Goal: Task Accomplishment & Management: Use online tool/utility

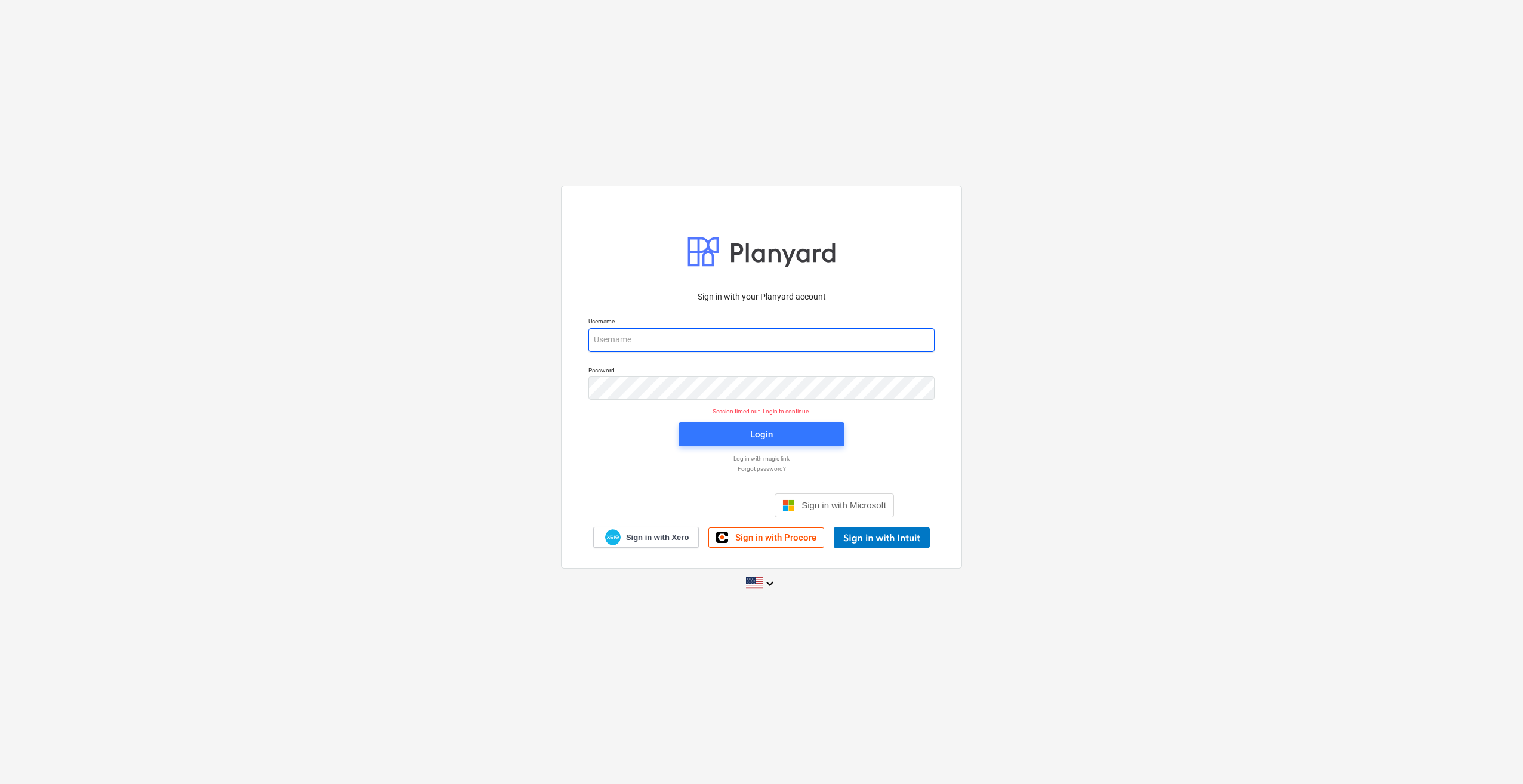
click at [676, 342] on input "email" at bounding box center [762, 340] width 346 height 23
click at [887, 452] on div "Sign in with your Planyard account Username Password Session timed out. Login t…" at bounding box center [761, 415] width 361 height 264
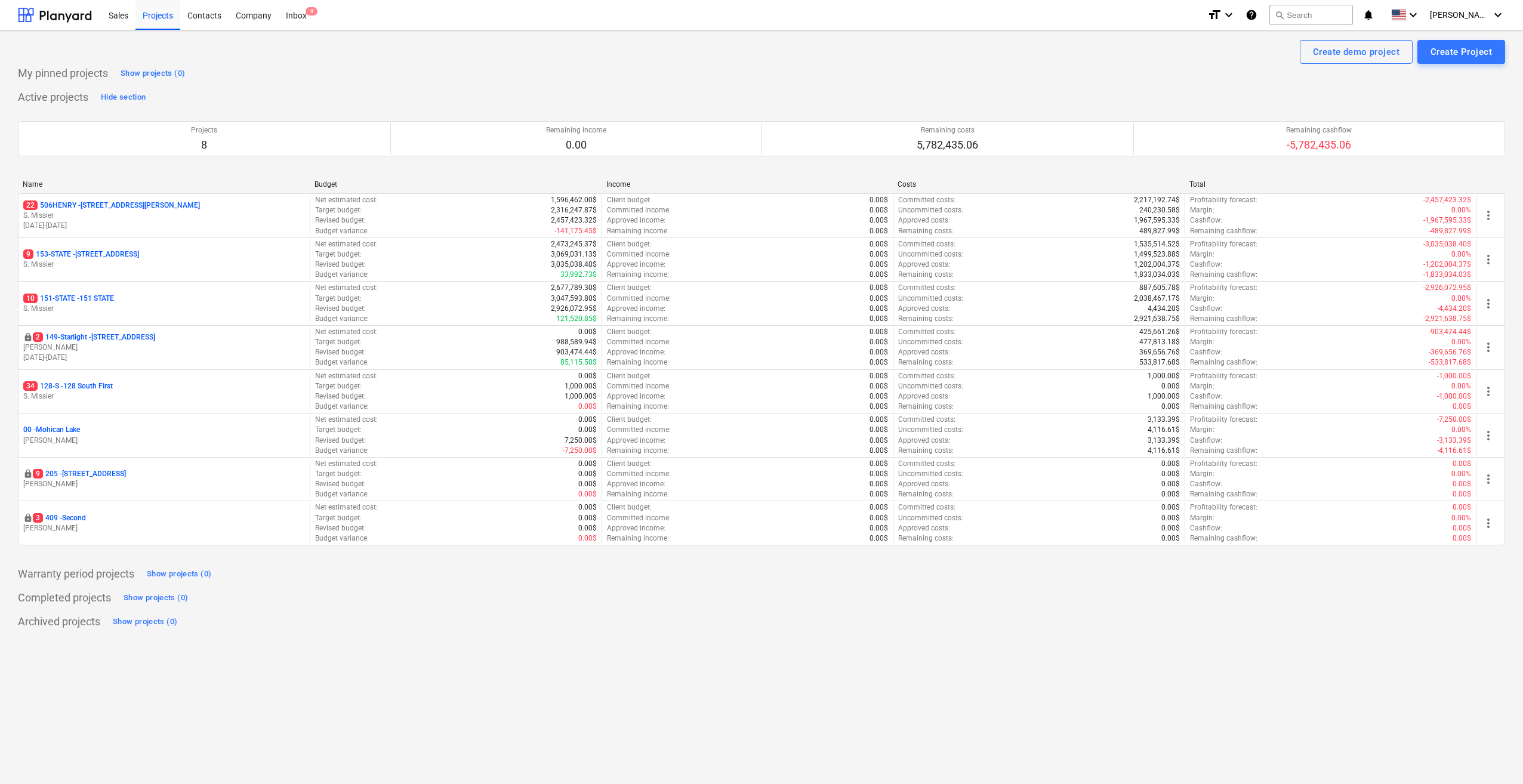
click at [388, 685] on div "Create demo project Create Project My pinned projects Show projects (0) Active …" at bounding box center [761, 407] width 1523 height 754
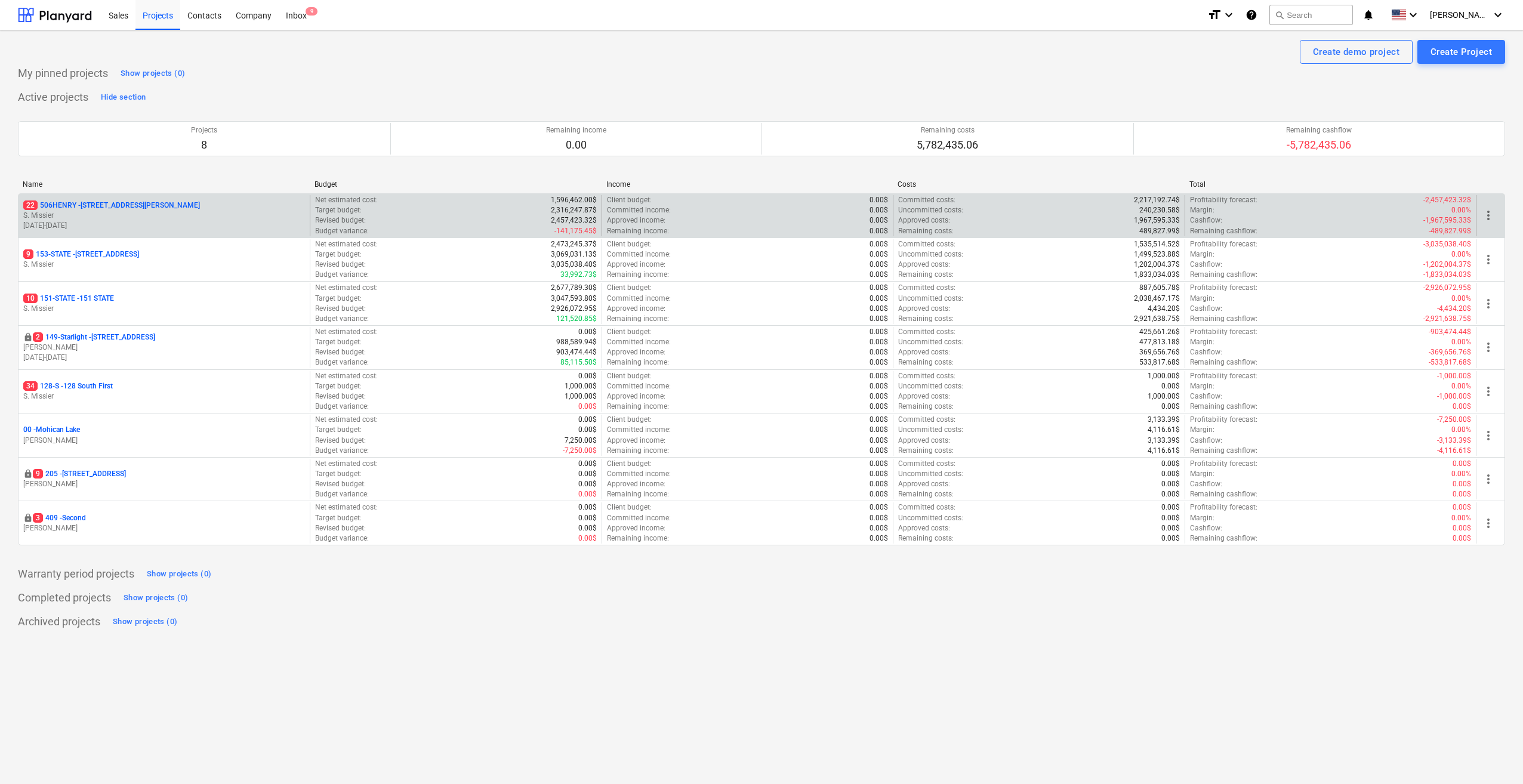
click at [103, 206] on p "22 [STREET_ADDRESS][PERSON_NAME]" at bounding box center [112, 205] width 177 height 10
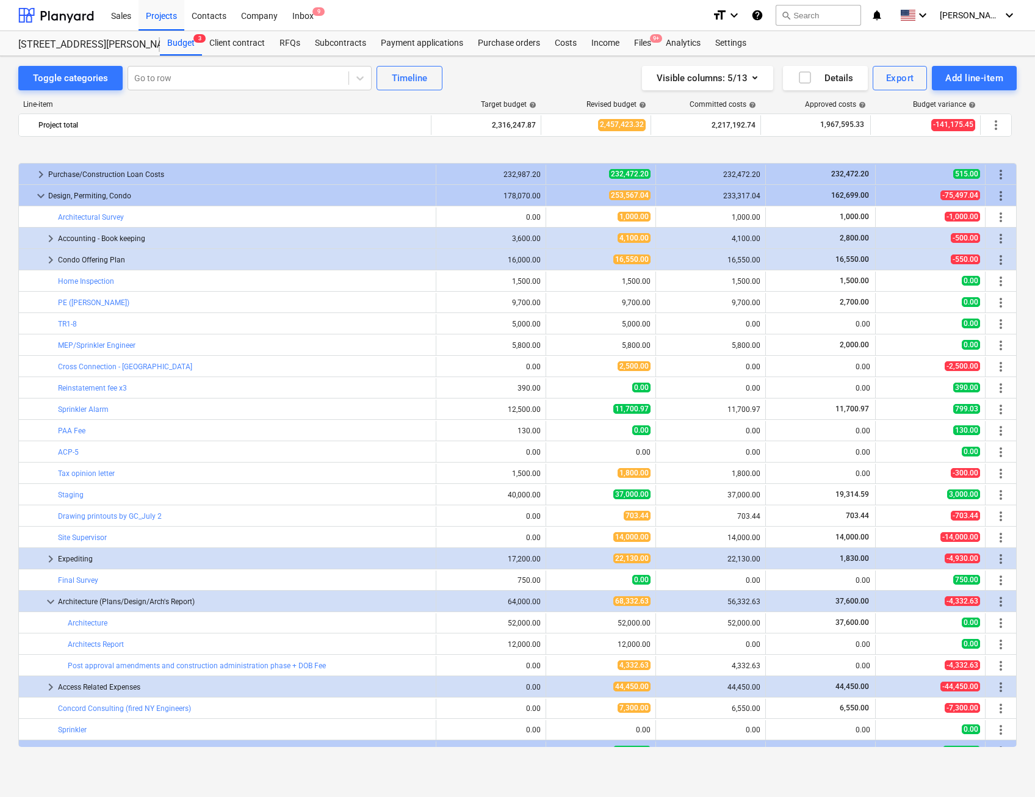
scroll to position [61, 0]
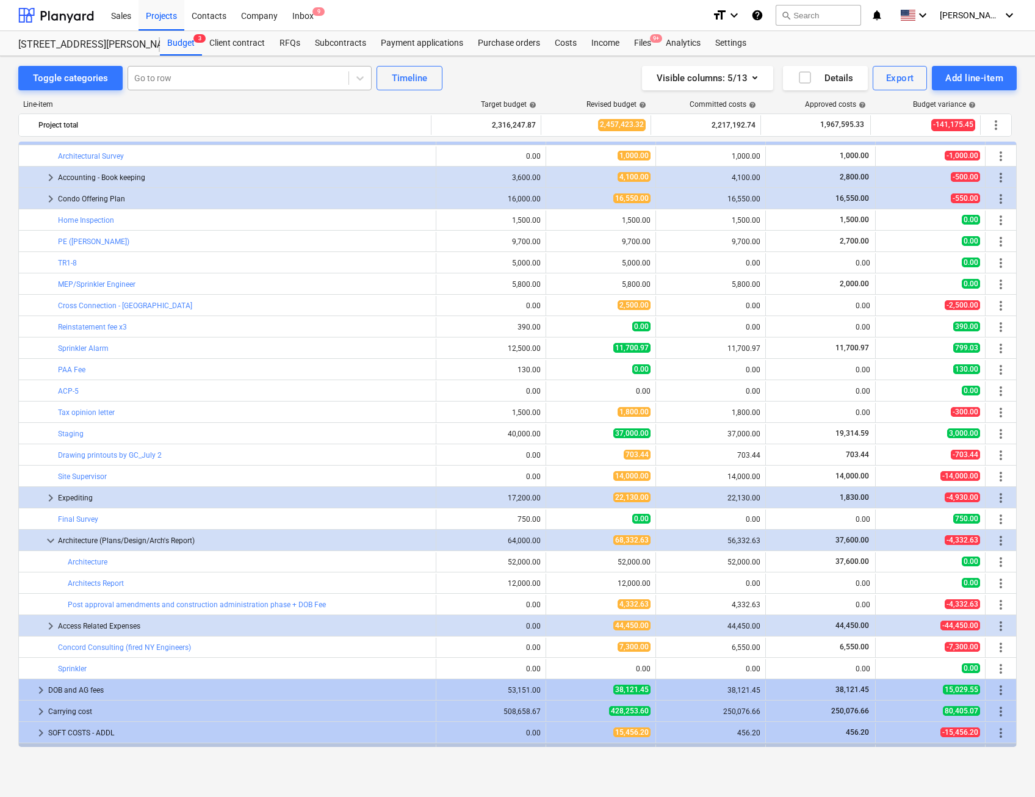
click at [172, 75] on div at bounding box center [238, 78] width 208 height 12
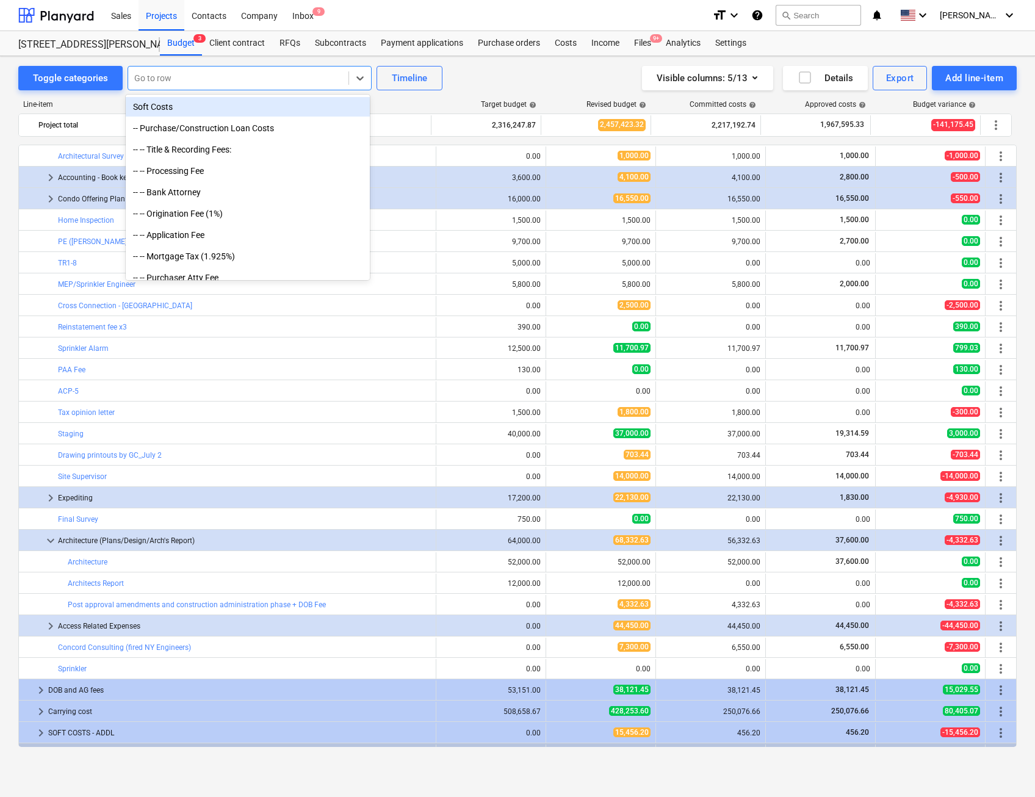
scroll to position [121, 0]
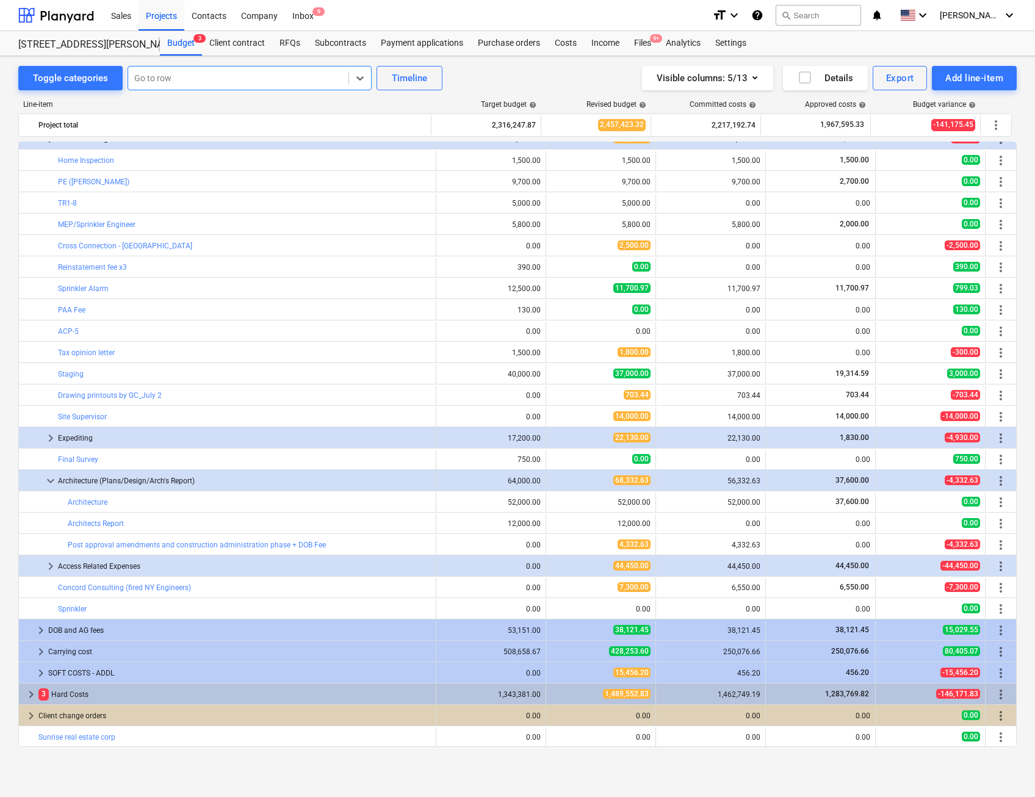
click at [231, 77] on div at bounding box center [238, 78] width 208 height 12
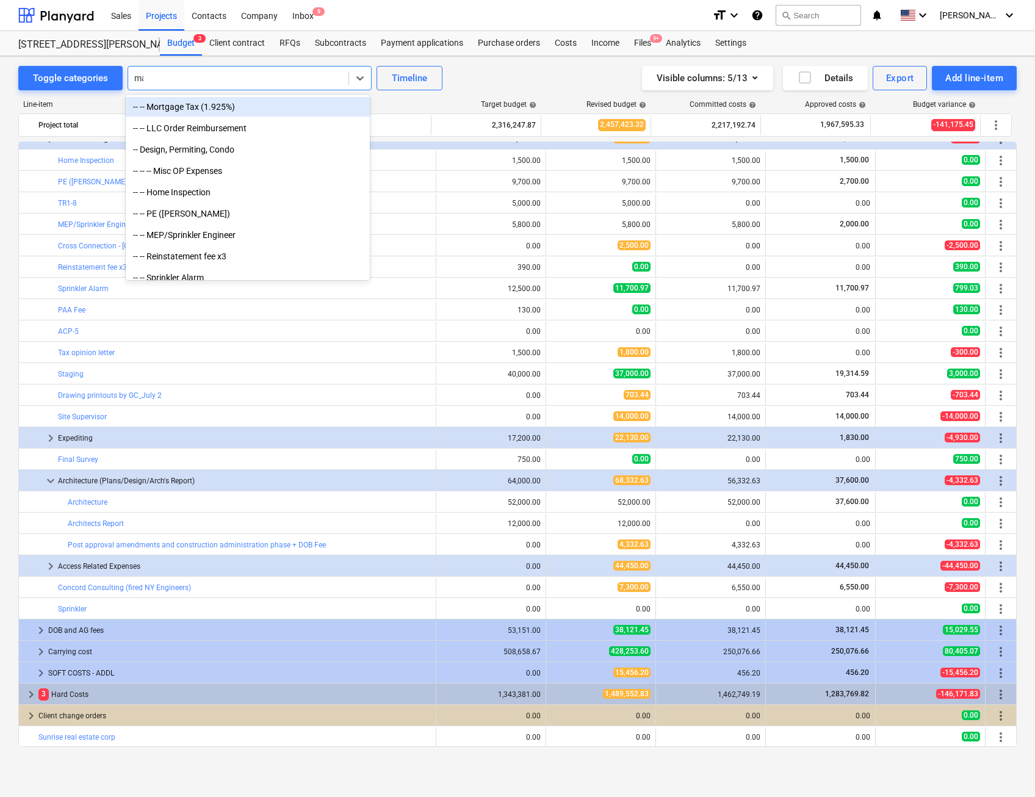
type input "man"
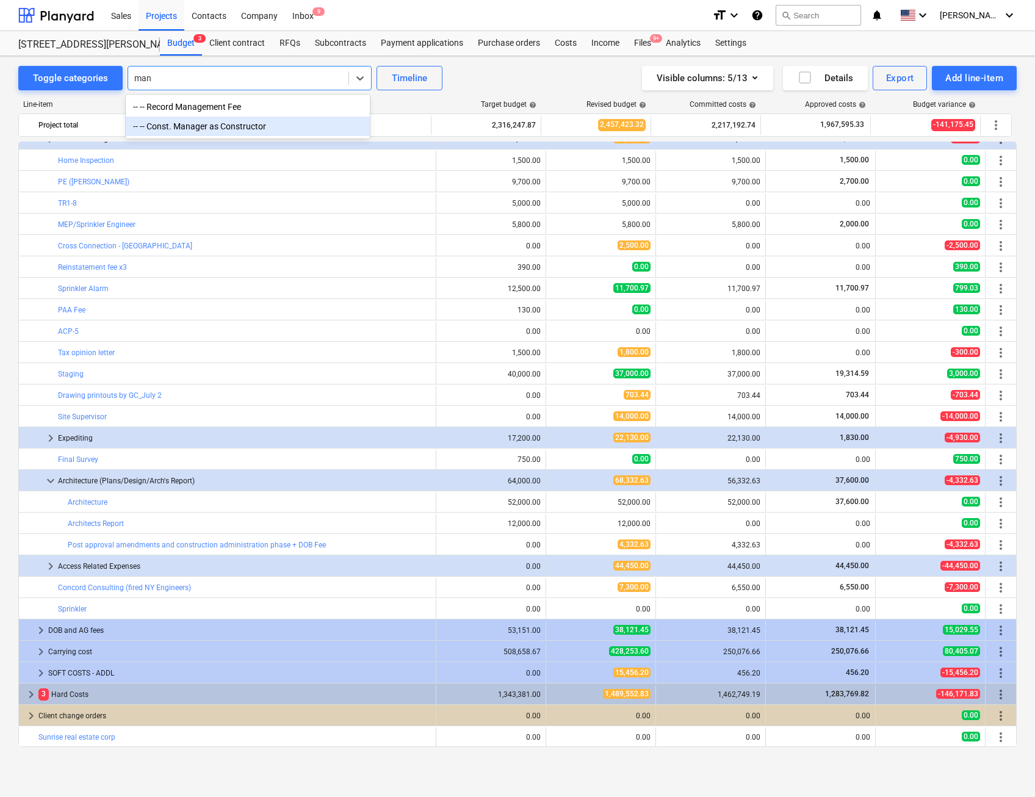
click at [244, 125] on div "-- -- Const. Manager as Constructor" at bounding box center [248, 127] width 244 height 20
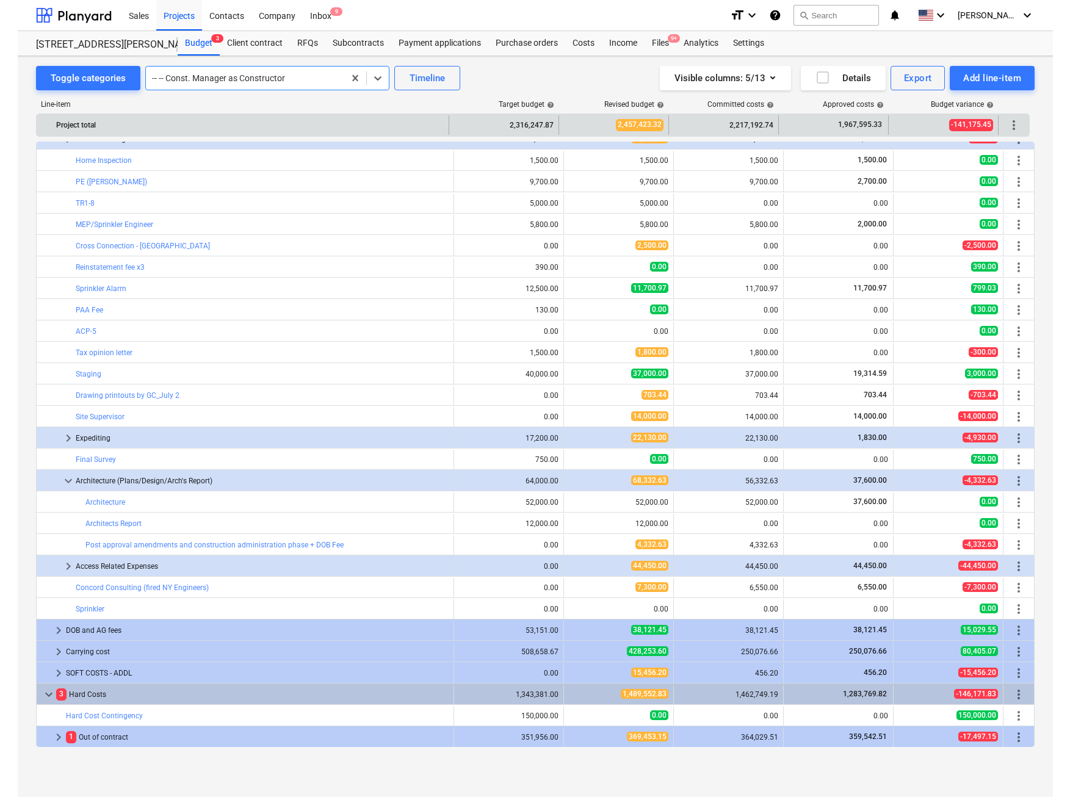
scroll to position [505, 0]
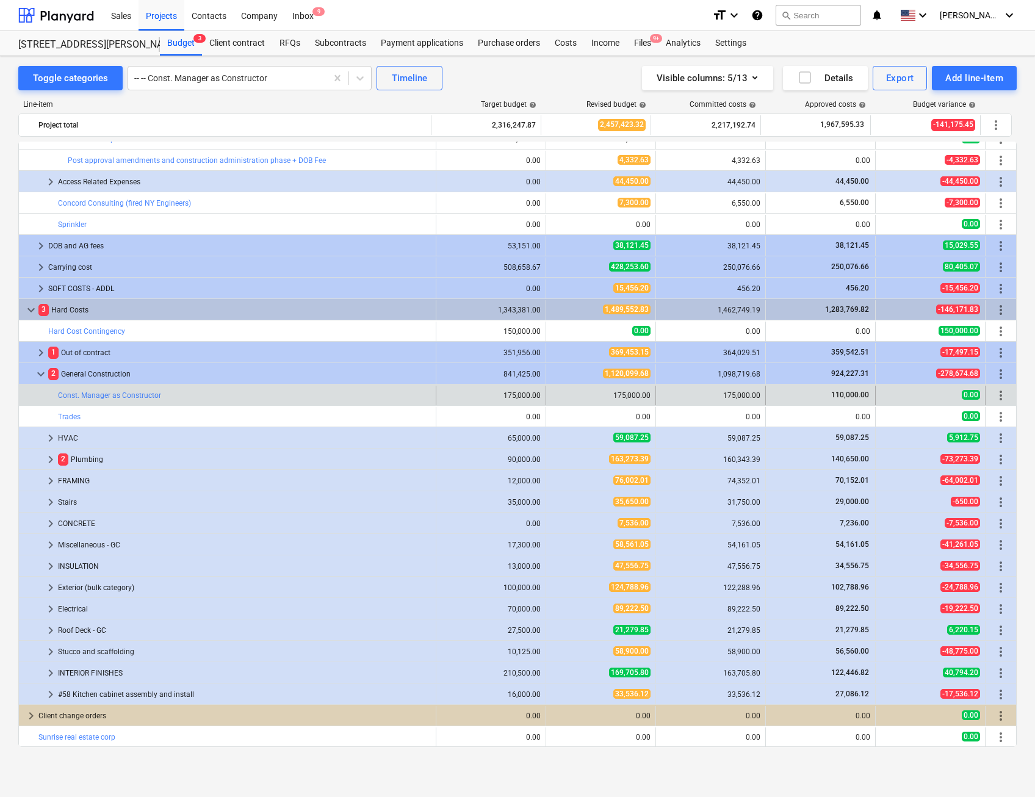
click at [907, 392] on div "0.00" at bounding box center [930, 395] width 99 height 10
click at [112, 395] on link "Const. Manager as Constructor" at bounding box center [109, 395] width 103 height 9
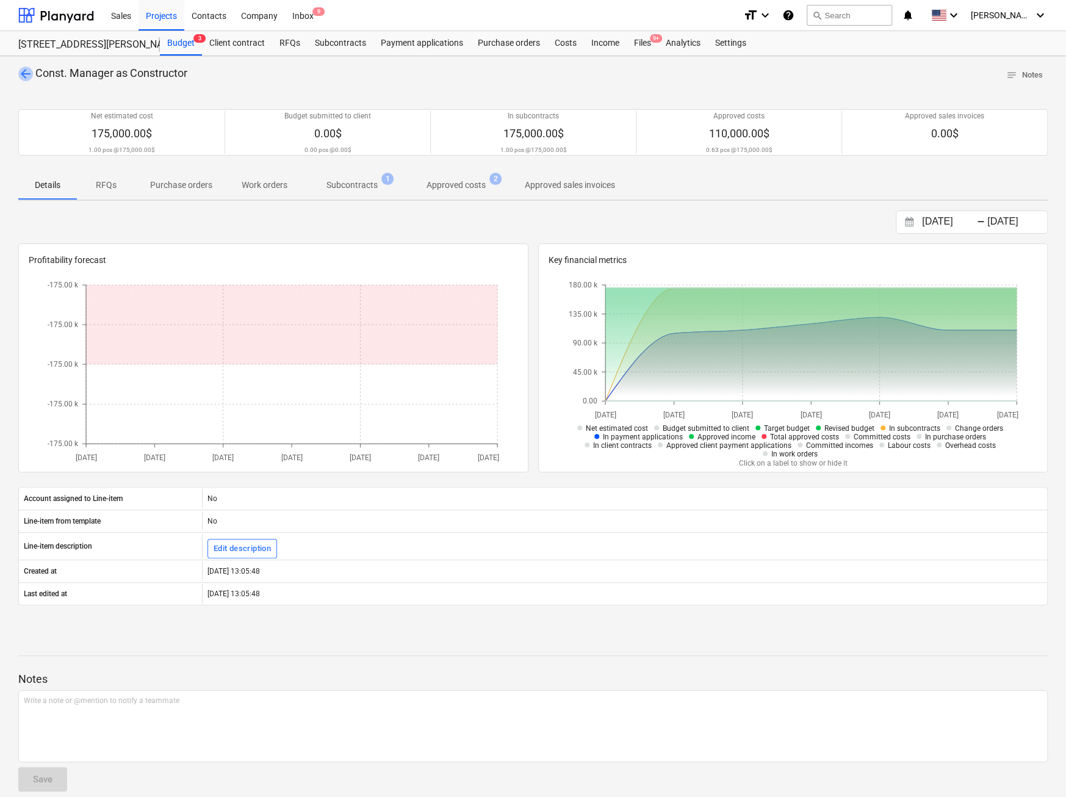
click at [27, 76] on span "arrow_back" at bounding box center [25, 74] width 15 height 15
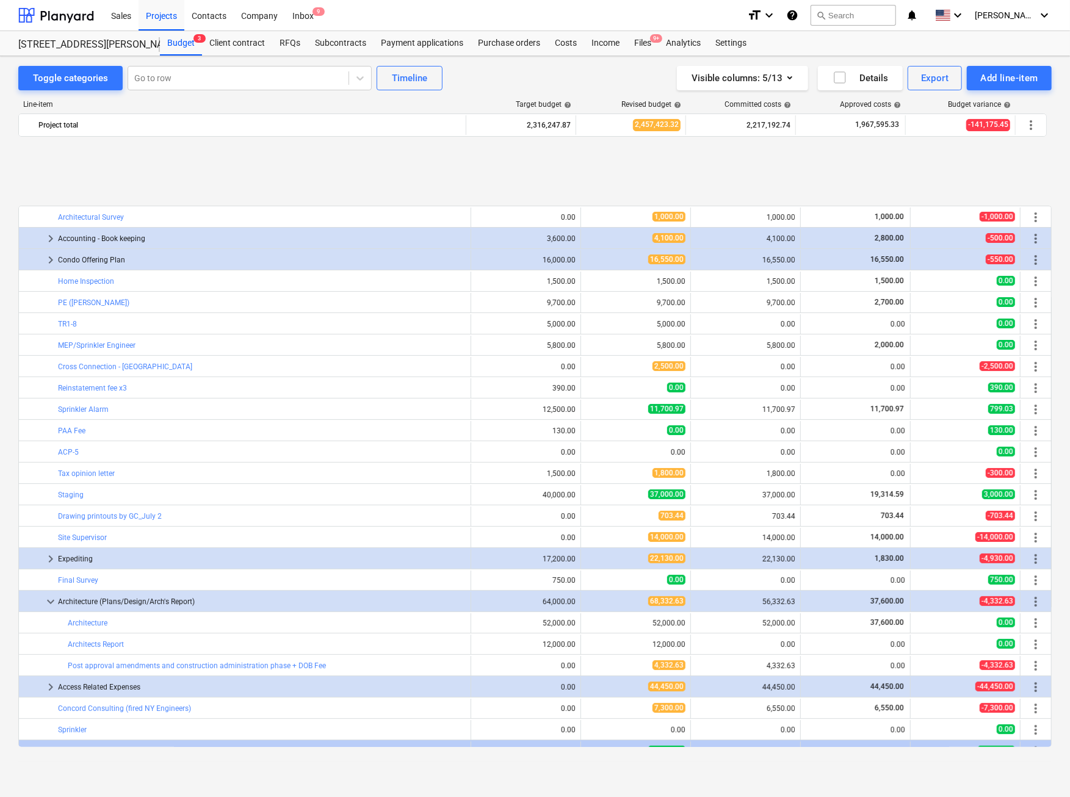
scroll to position [505, 0]
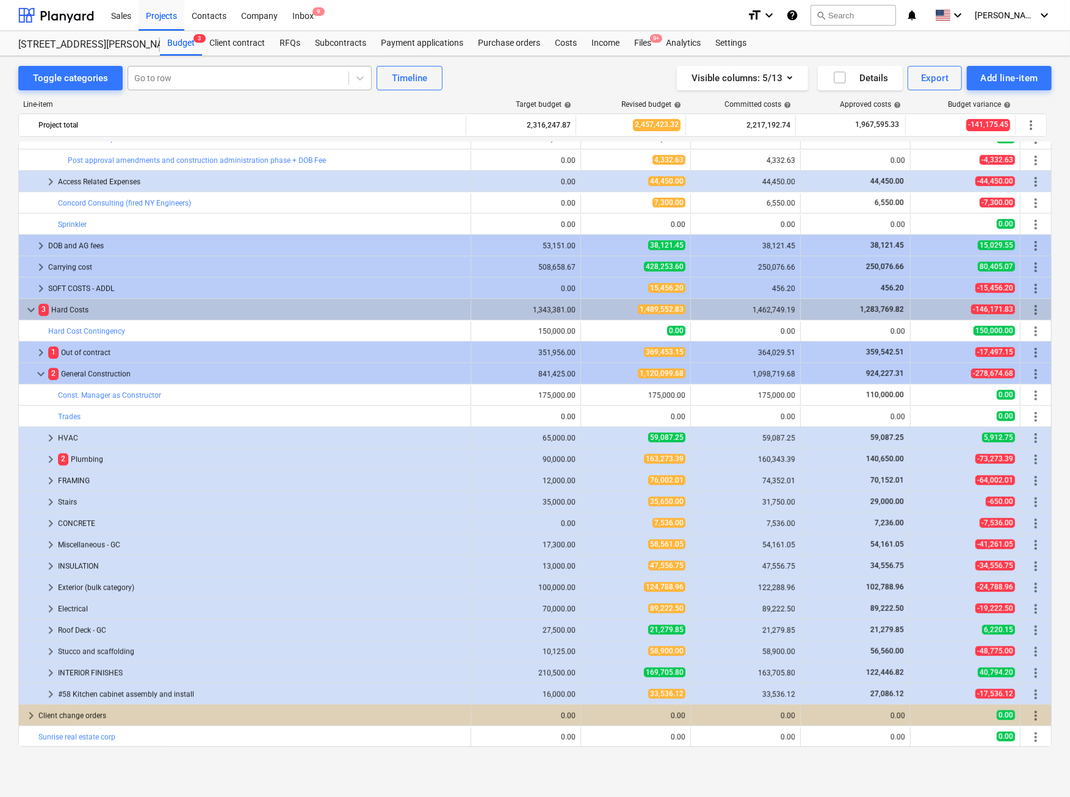
click at [179, 74] on div at bounding box center [238, 78] width 208 height 12
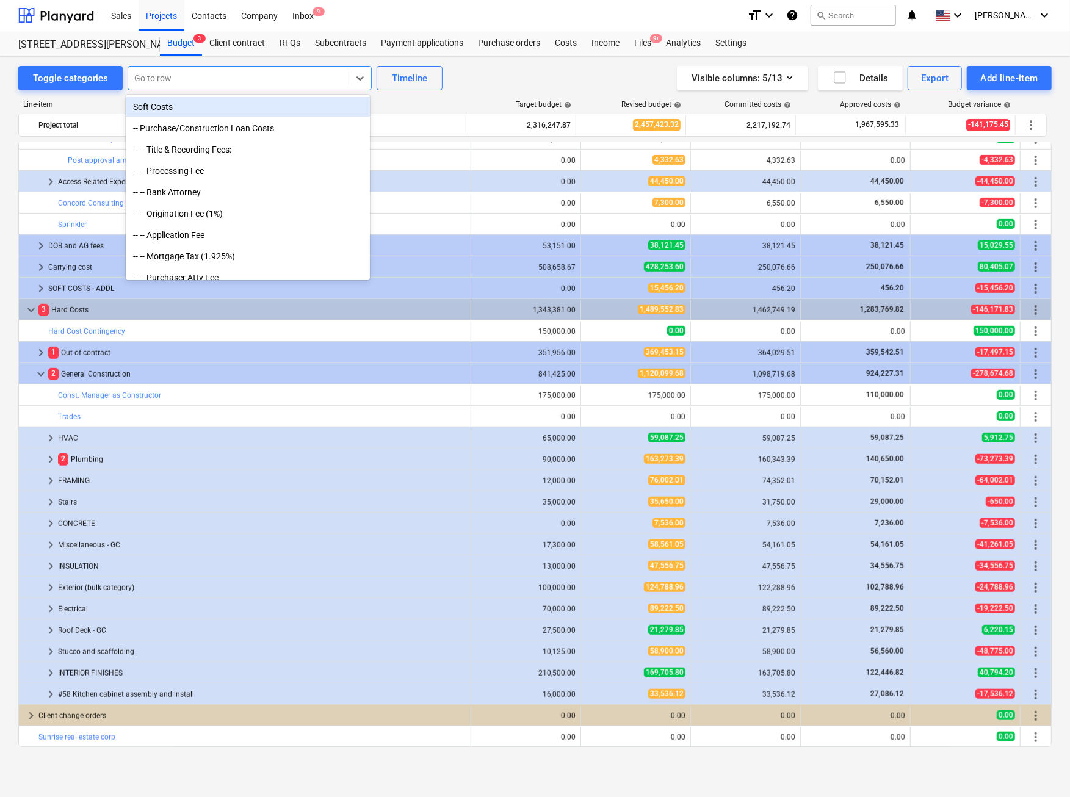
type input "1"
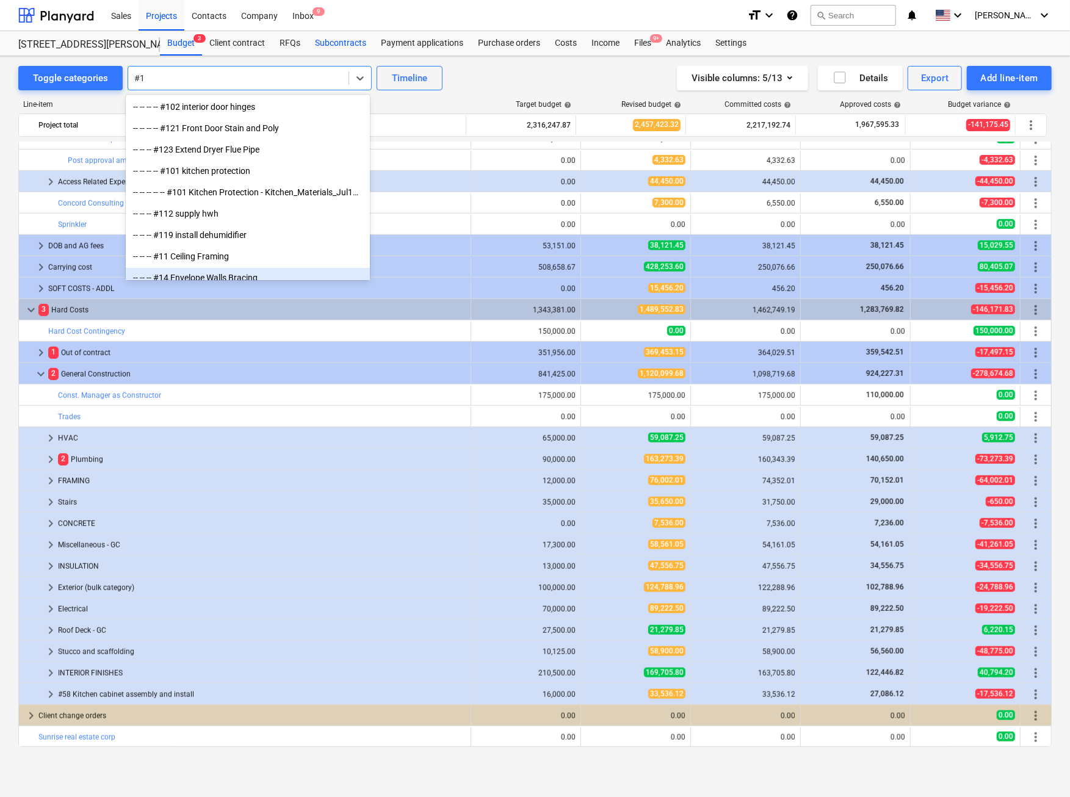
type input "#"
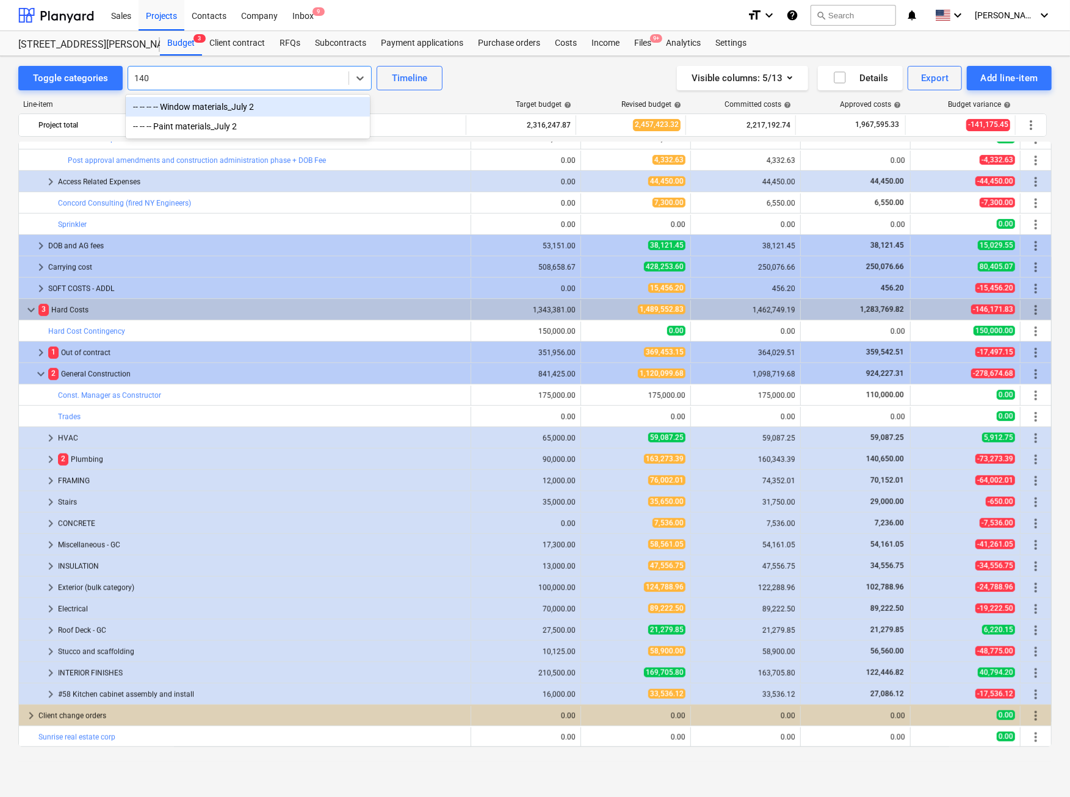
type input "140"
click at [536, 81] on div "Toggle categories Go to row Timeline Visible columns : 5/13 Details Export Add …" at bounding box center [534, 78] width 1033 height 24
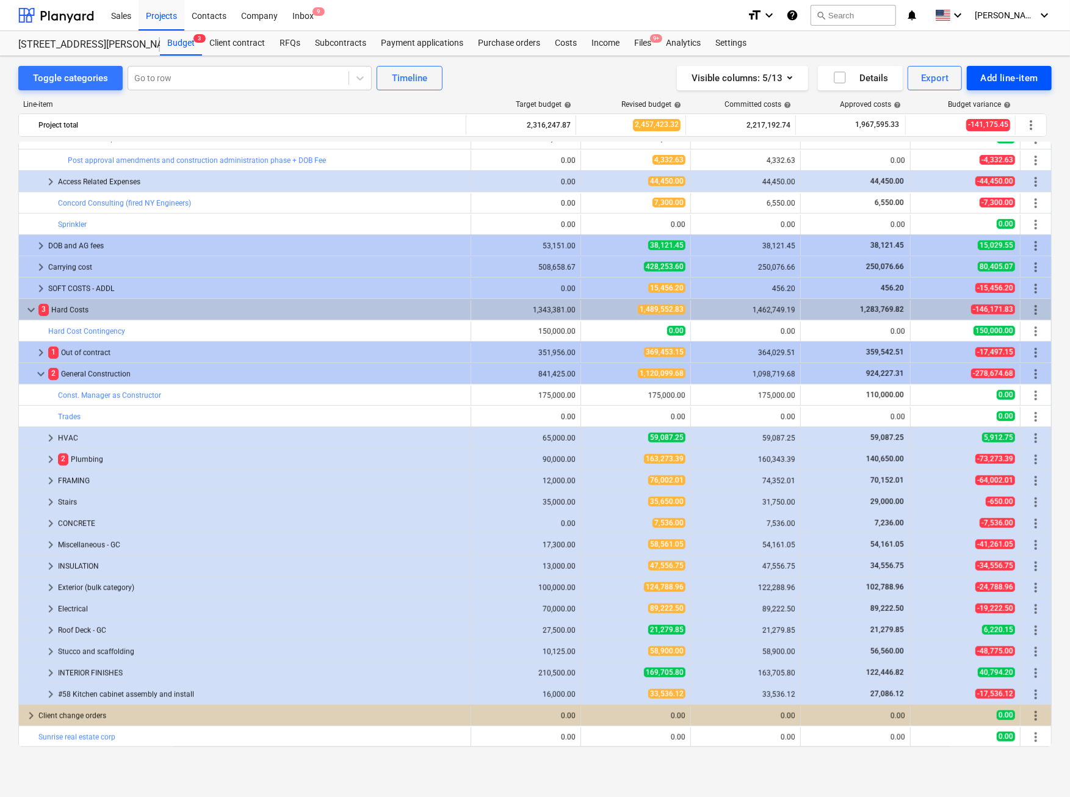
click at [1031, 76] on div "Add line-item" at bounding box center [1009, 78] width 58 height 16
click at [955, 128] on div "Add custom" at bounding box center [988, 129] width 127 height 21
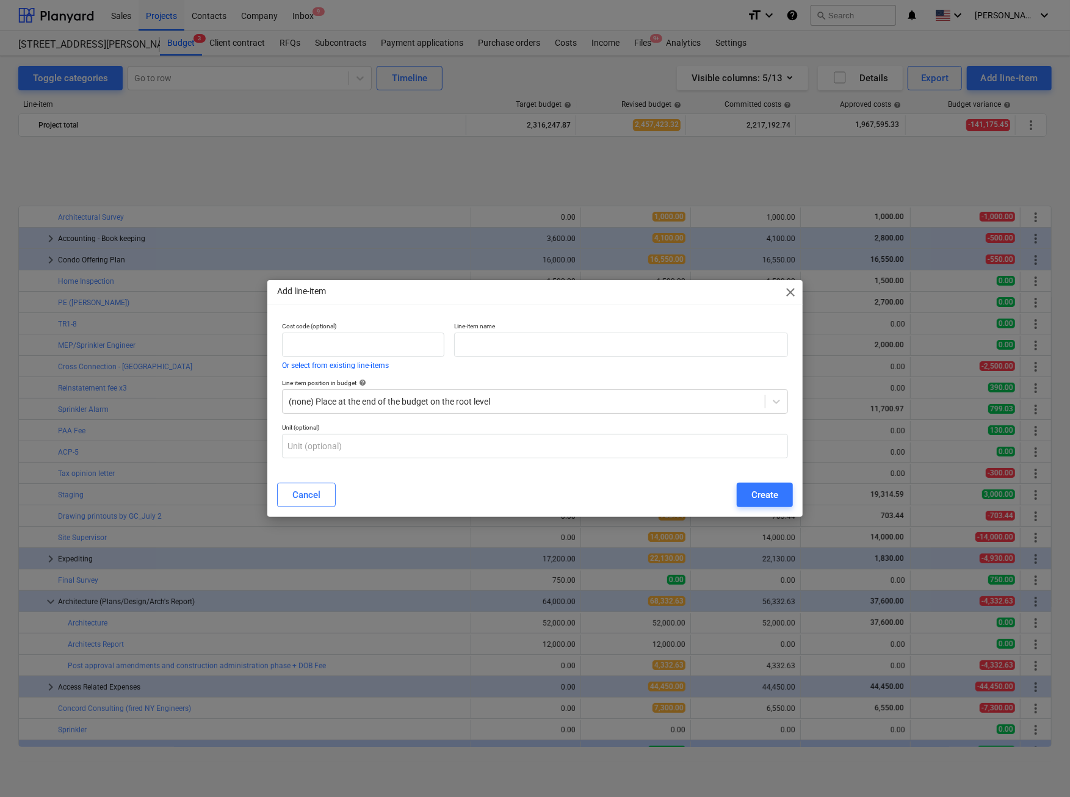
scroll to position [505, 0]
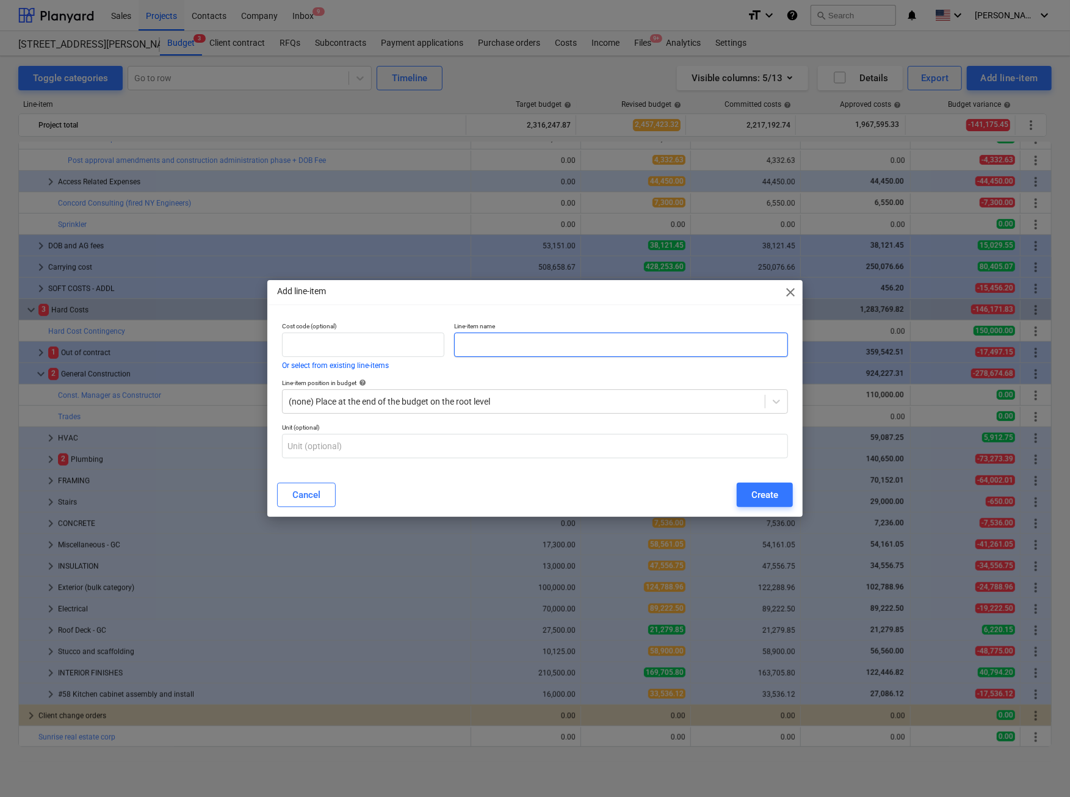
click at [538, 342] on input "text" at bounding box center [621, 345] width 334 height 24
type input "#142 Additional Cellar floor polish"
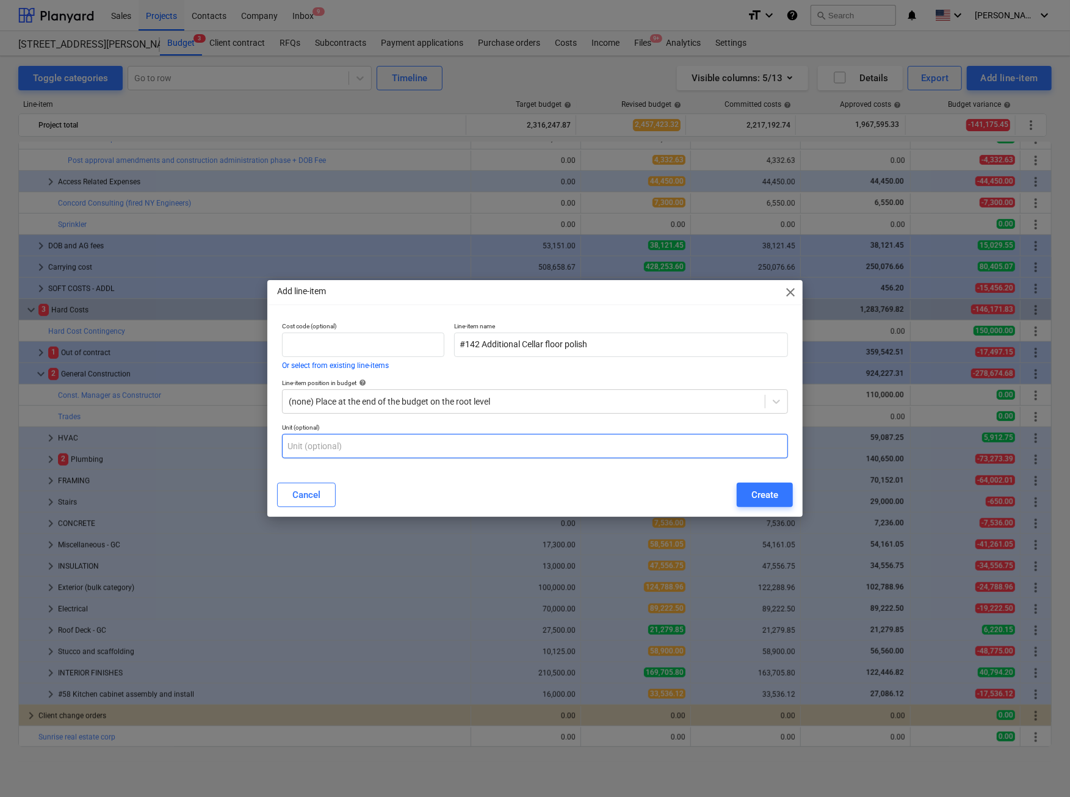
drag, startPoint x: 771, startPoint y: 497, endPoint x: 594, endPoint y: 453, distance: 182.5
click at [594, 453] on div "Add line-item close Cost code (optional) Or select from existing line-items Lin…" at bounding box center [534, 398] width 535 height 237
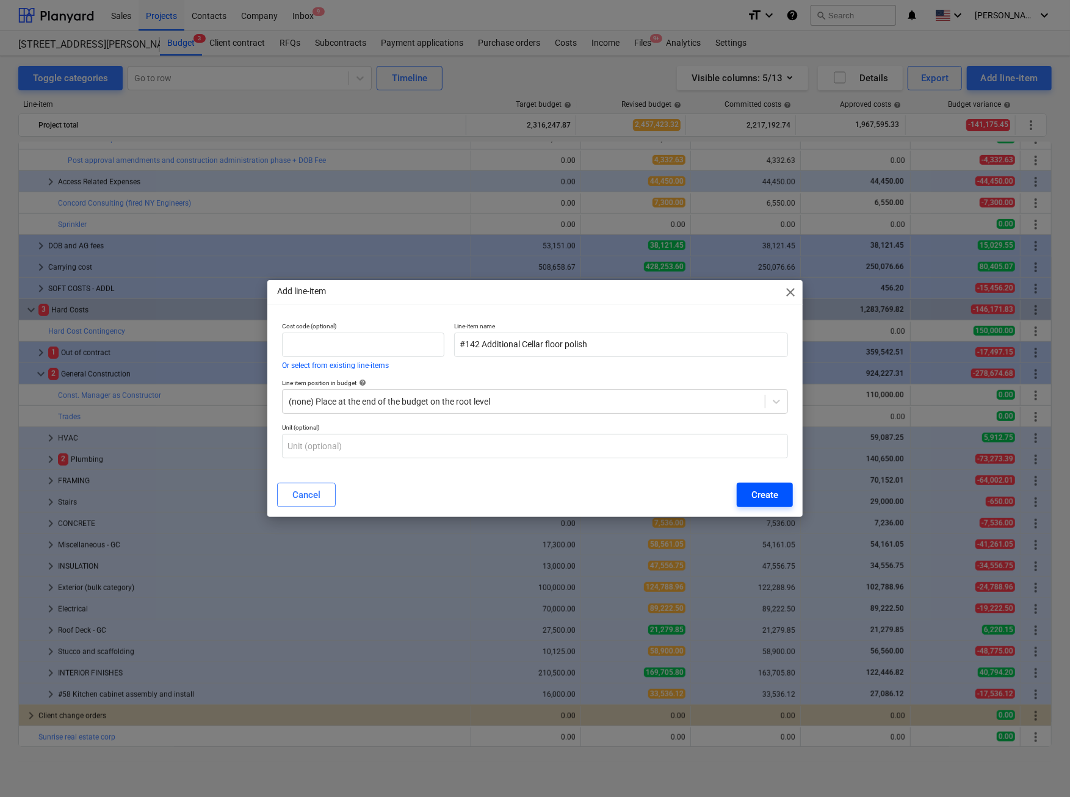
click at [751, 489] on button "Create" at bounding box center [765, 495] width 56 height 24
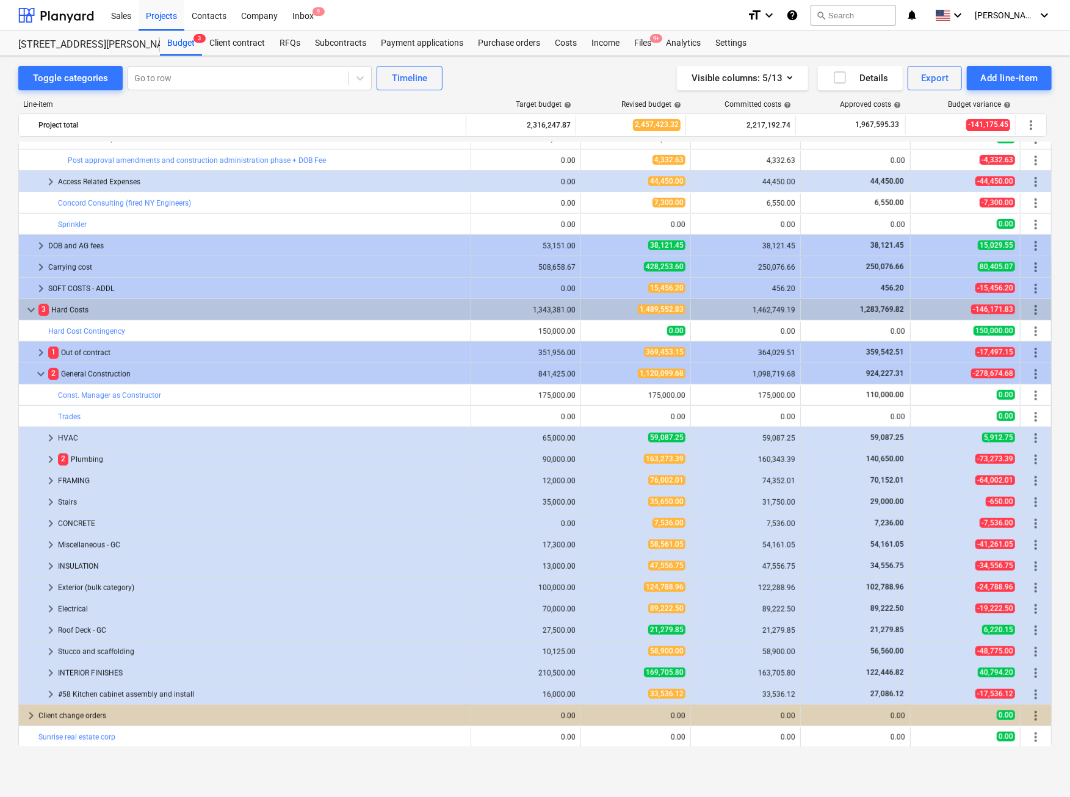
scroll to position [527, 0]
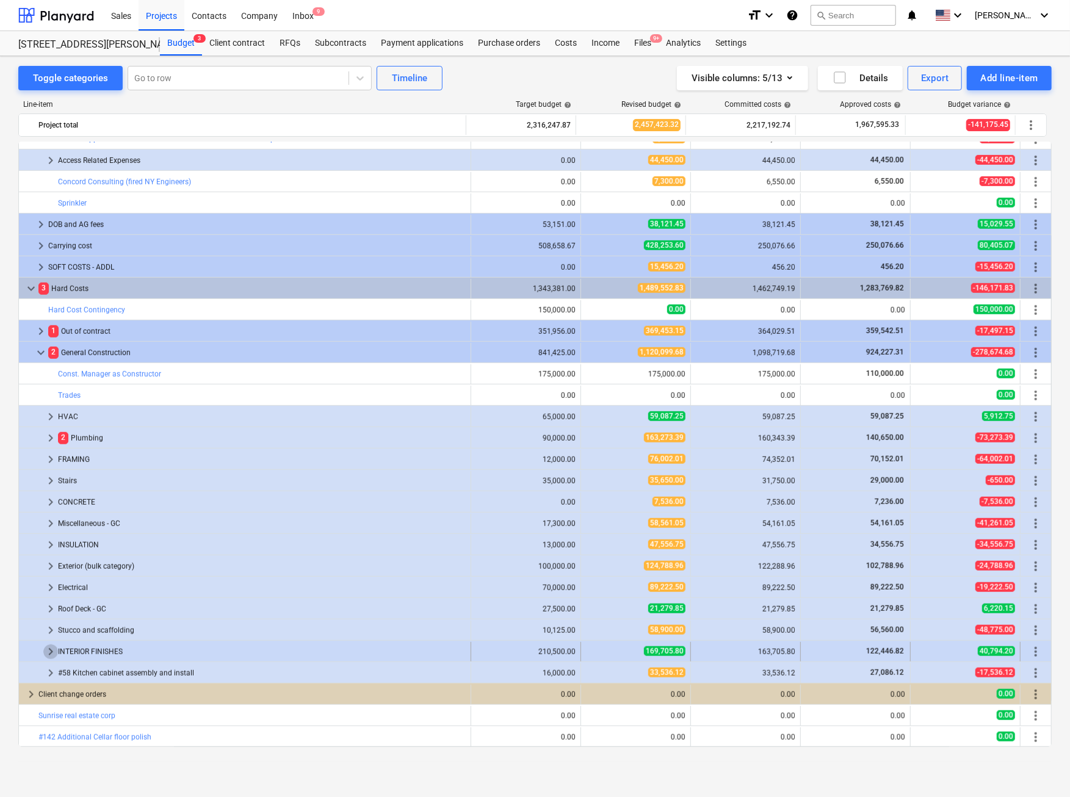
drag, startPoint x: 54, startPoint y: 638, endPoint x: 48, endPoint y: 646, distance: 10.9
click at [48, 646] on span "keyboard_arrow_right" at bounding box center [50, 651] width 15 height 15
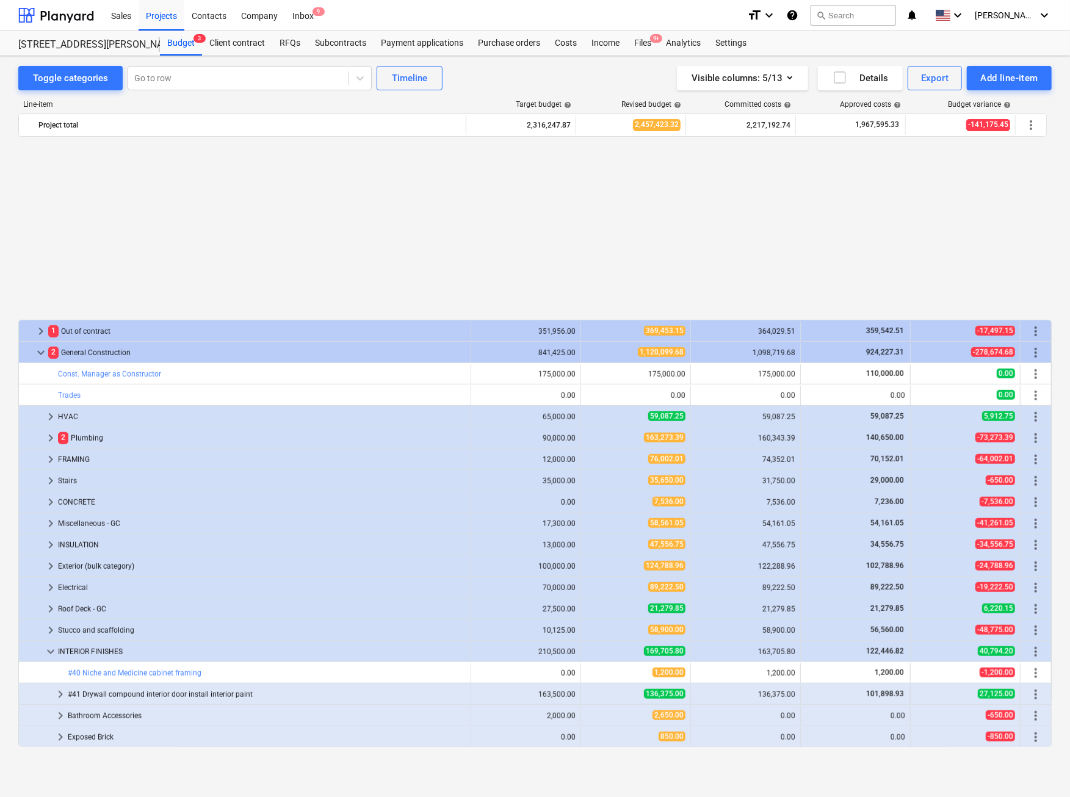
scroll to position [783, 0]
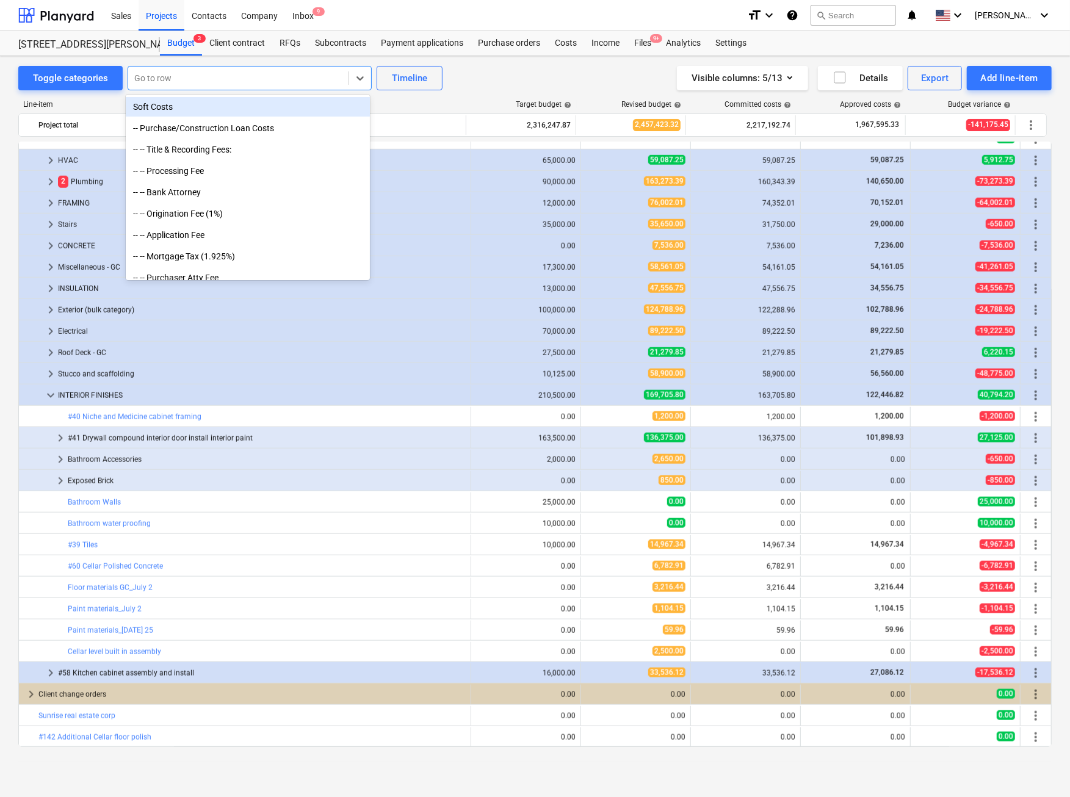
click at [195, 73] on div at bounding box center [238, 78] width 208 height 12
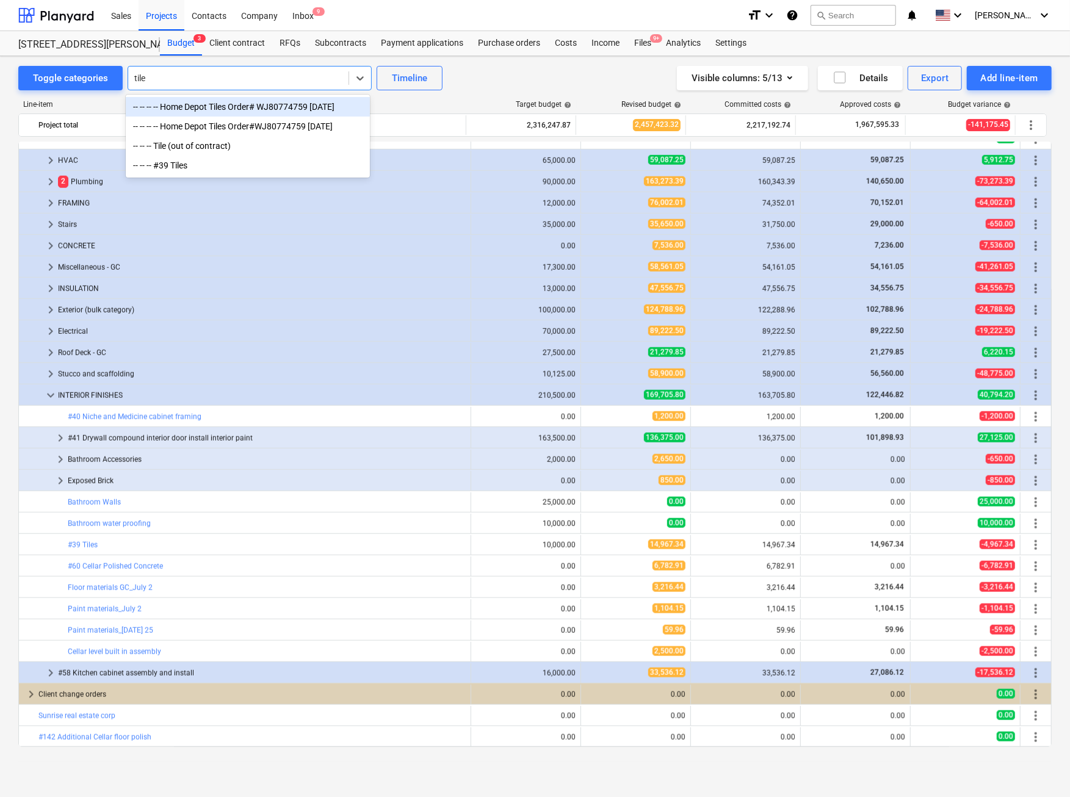
type input "tiles"
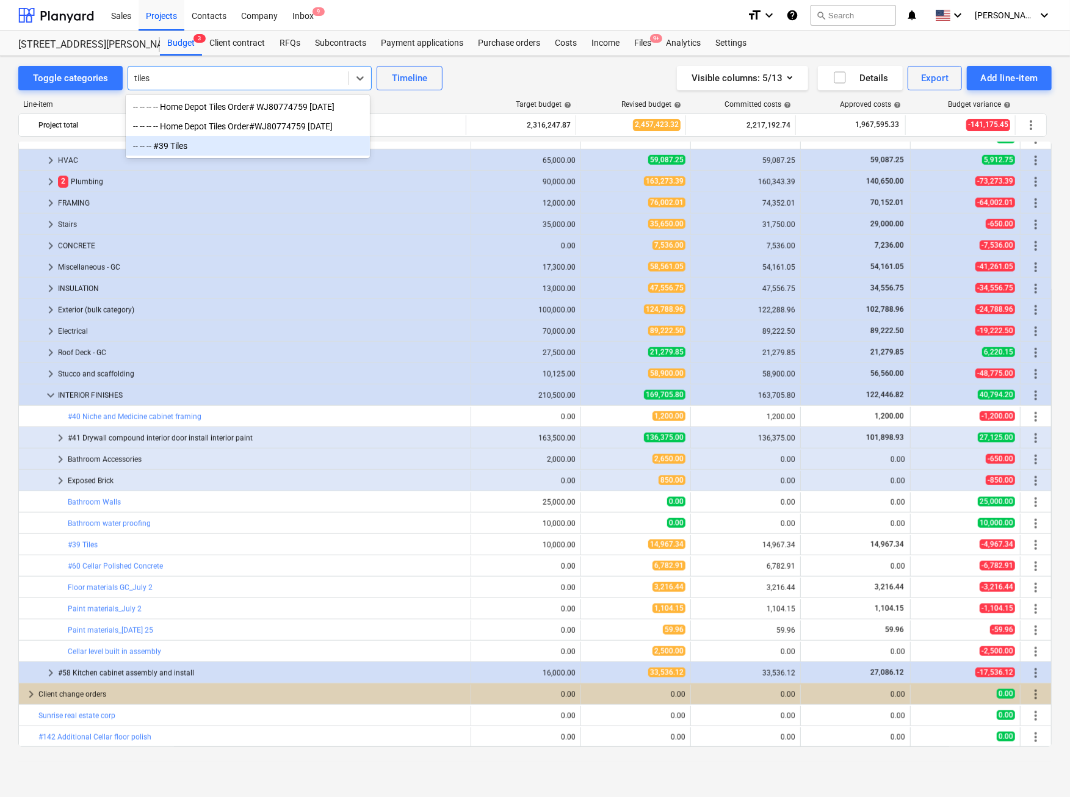
click at [173, 148] on div "-- -- -- #39 Tiles" at bounding box center [248, 146] width 244 height 20
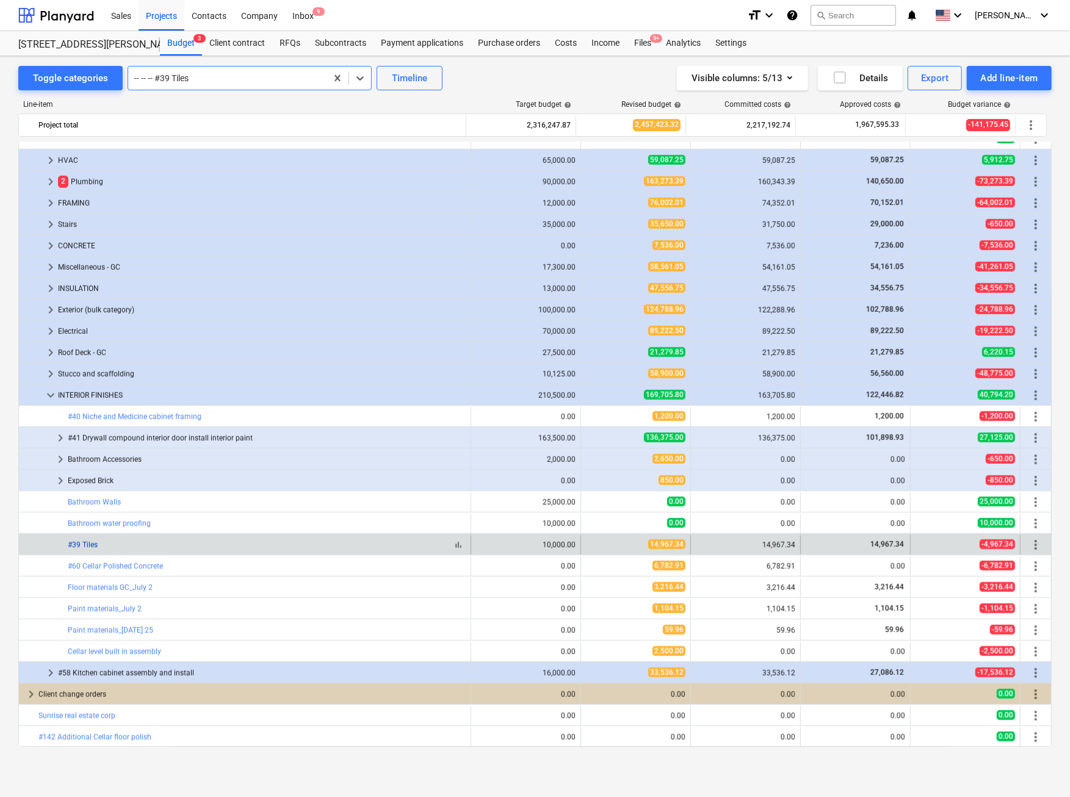
click at [83, 541] on link "#39 Tiles" at bounding box center [83, 545] width 30 height 9
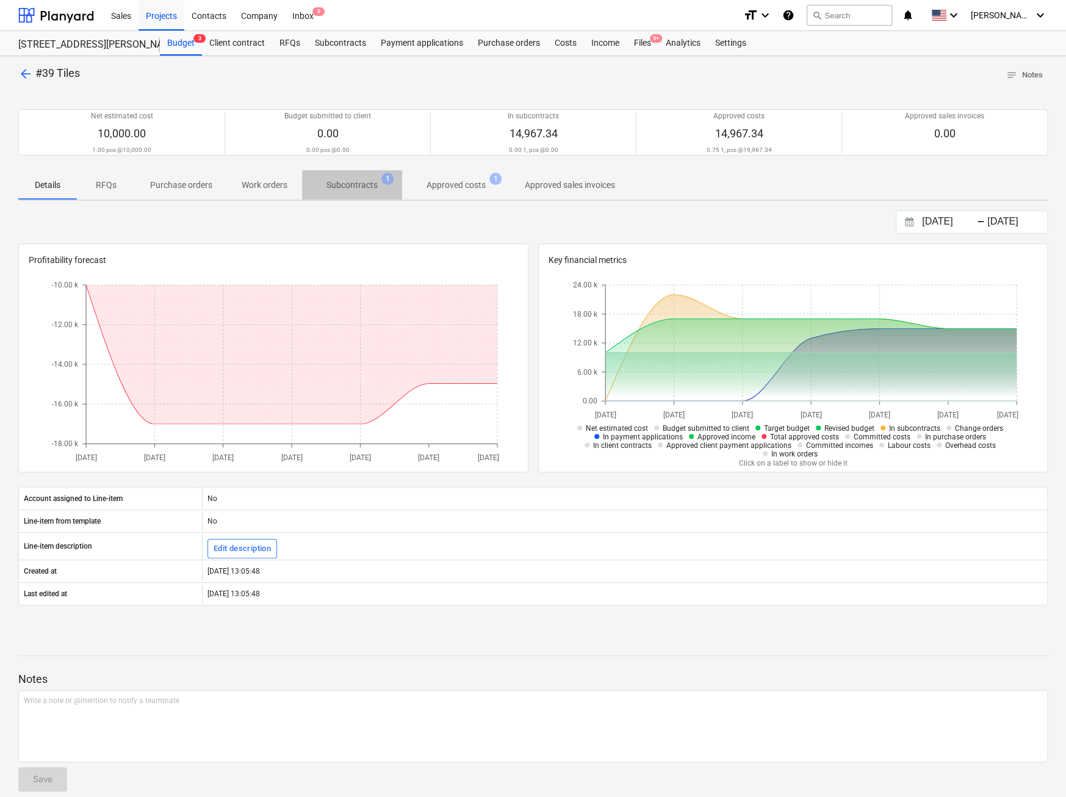
click at [345, 181] on p "Subcontracts" at bounding box center [352, 185] width 51 height 13
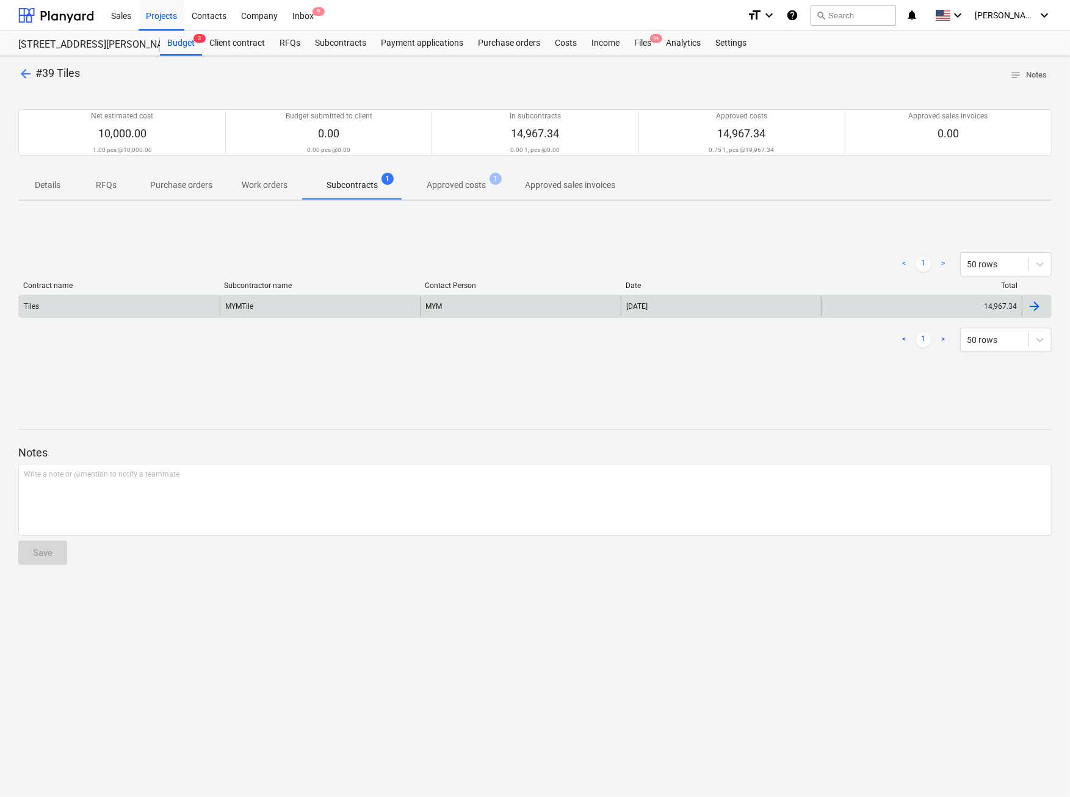
click at [67, 301] on div "Tiles" at bounding box center [119, 307] width 201 height 20
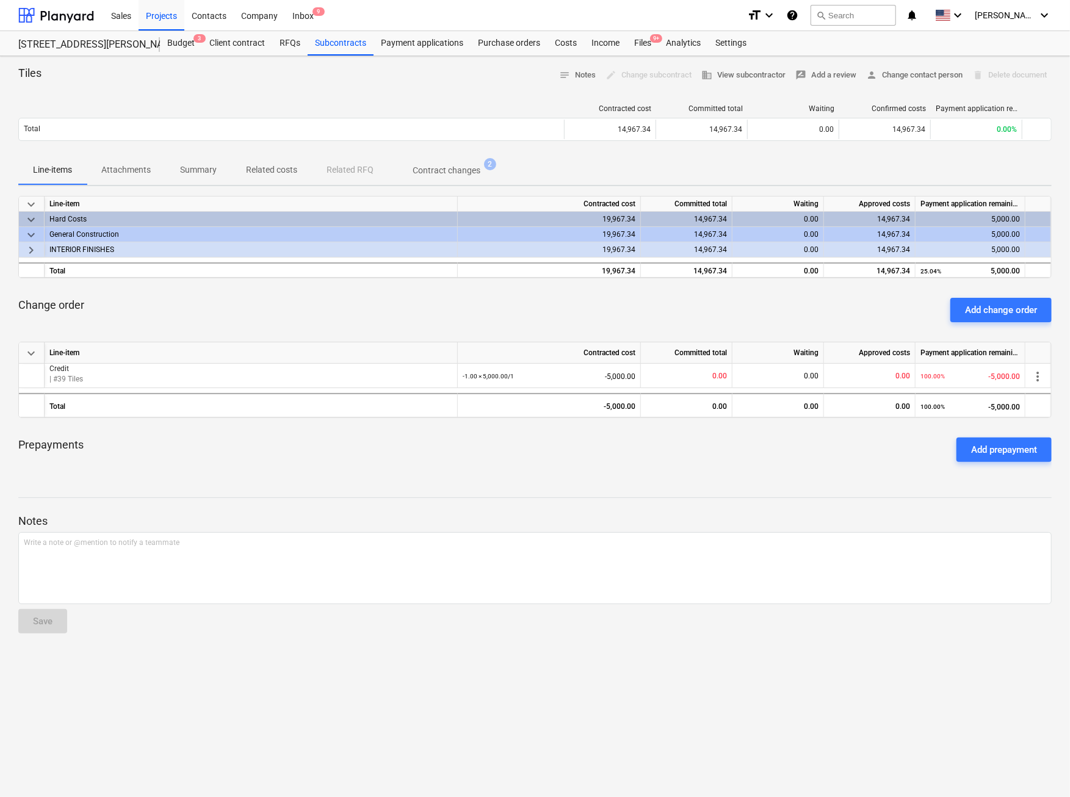
click at [122, 167] on p "Attachments" at bounding box center [125, 170] width 49 height 13
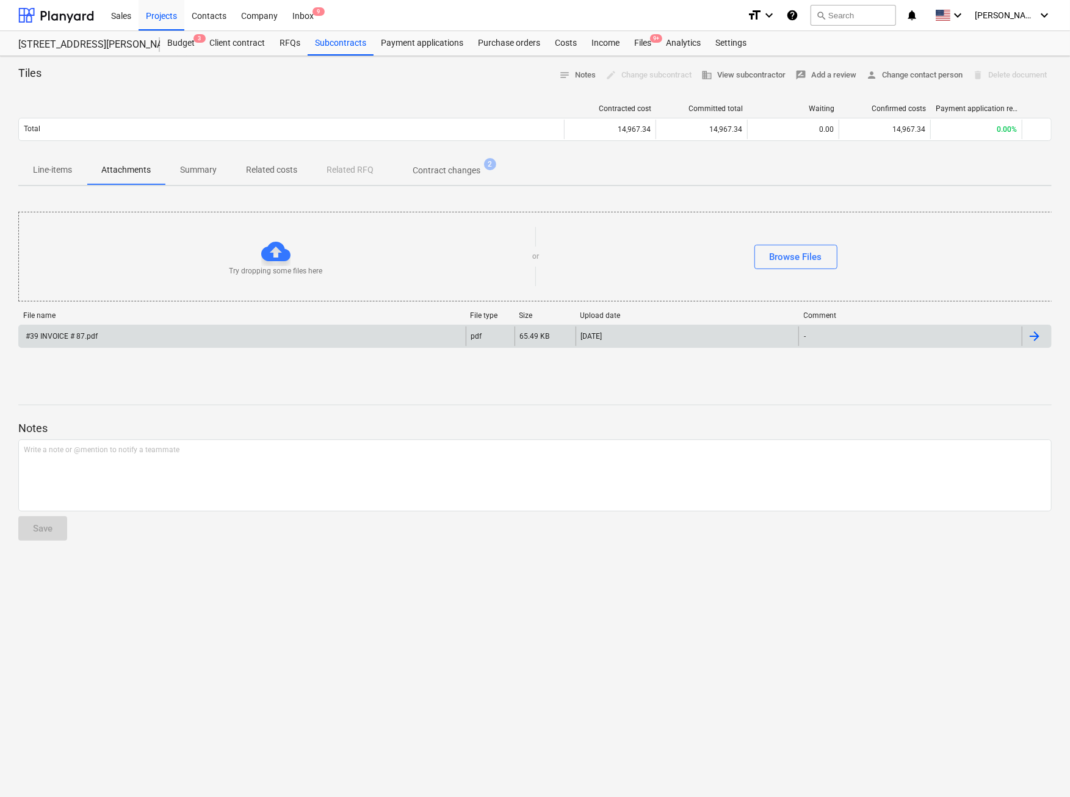
click at [61, 333] on div "#39 INVOICE # 87.pdf" at bounding box center [61, 336] width 74 height 9
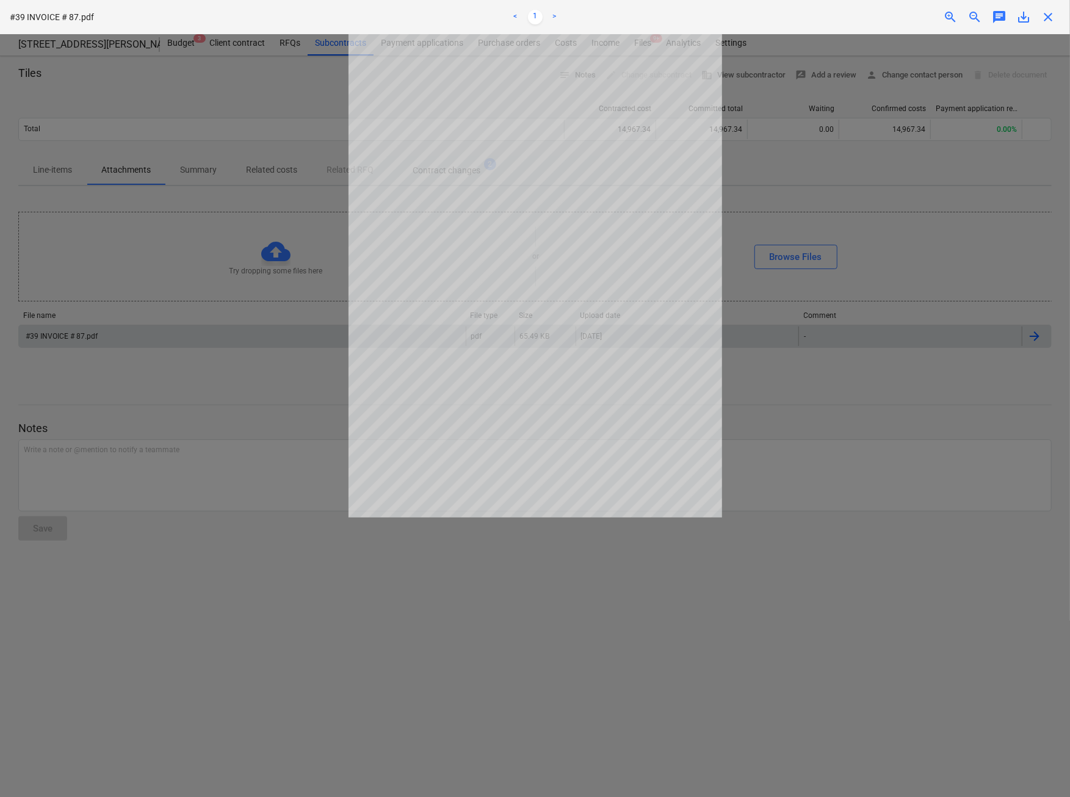
drag, startPoint x: 806, startPoint y: 287, endPoint x: 819, endPoint y: 285, distance: 13.0
click at [806, 287] on div at bounding box center [535, 415] width 1070 height 763
drag, startPoint x: 886, startPoint y: 312, endPoint x: 854, endPoint y: 258, distance: 63.4
click at [887, 312] on div at bounding box center [535, 415] width 1070 height 763
click at [1050, 19] on span "close" at bounding box center [1048, 17] width 15 height 15
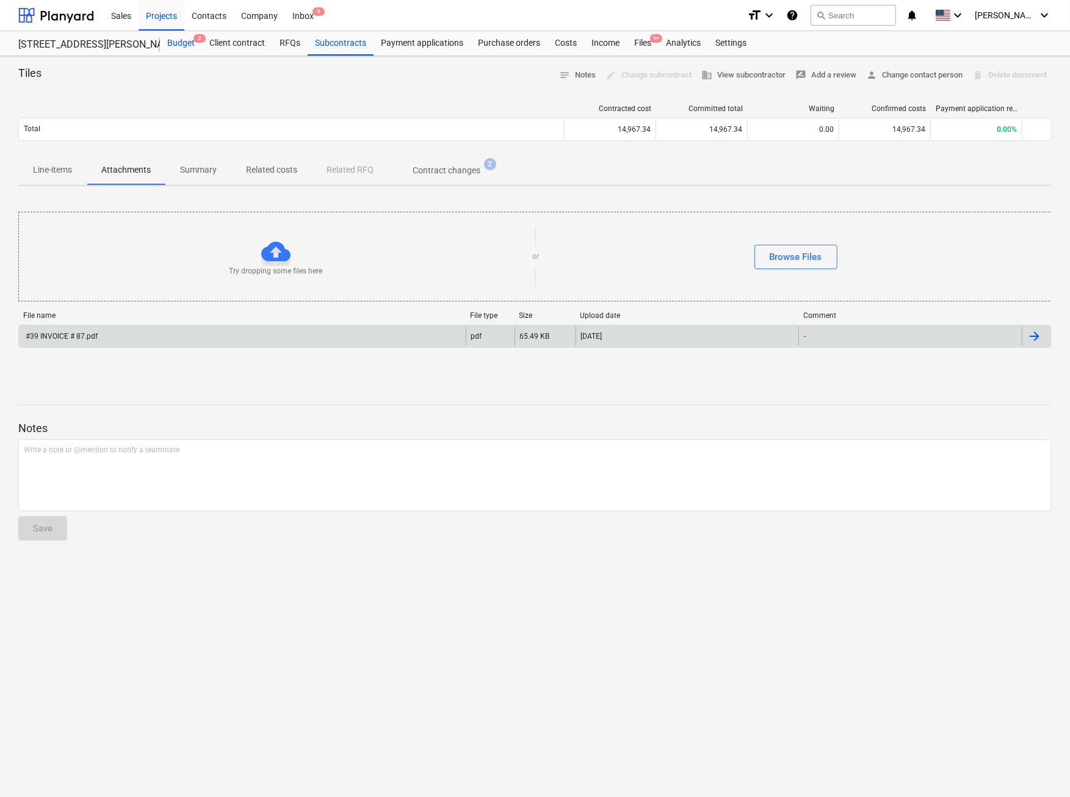
click at [178, 43] on div "Budget 3" at bounding box center [181, 43] width 42 height 24
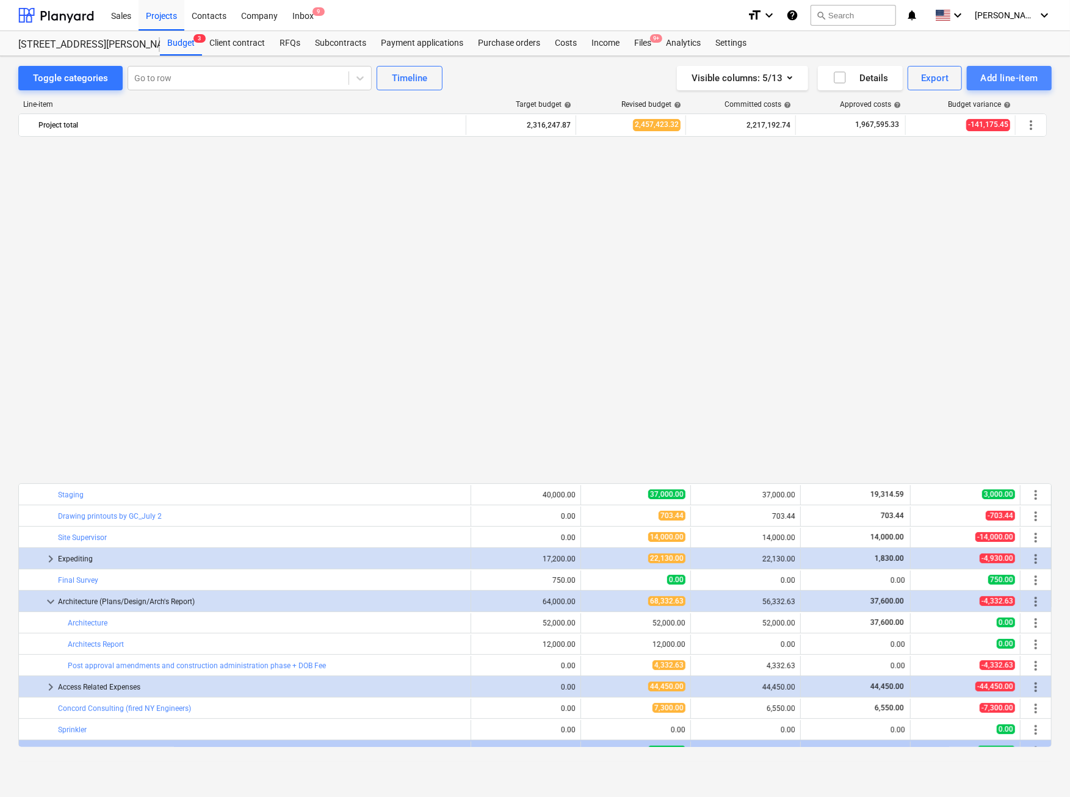
scroll to position [783, 0]
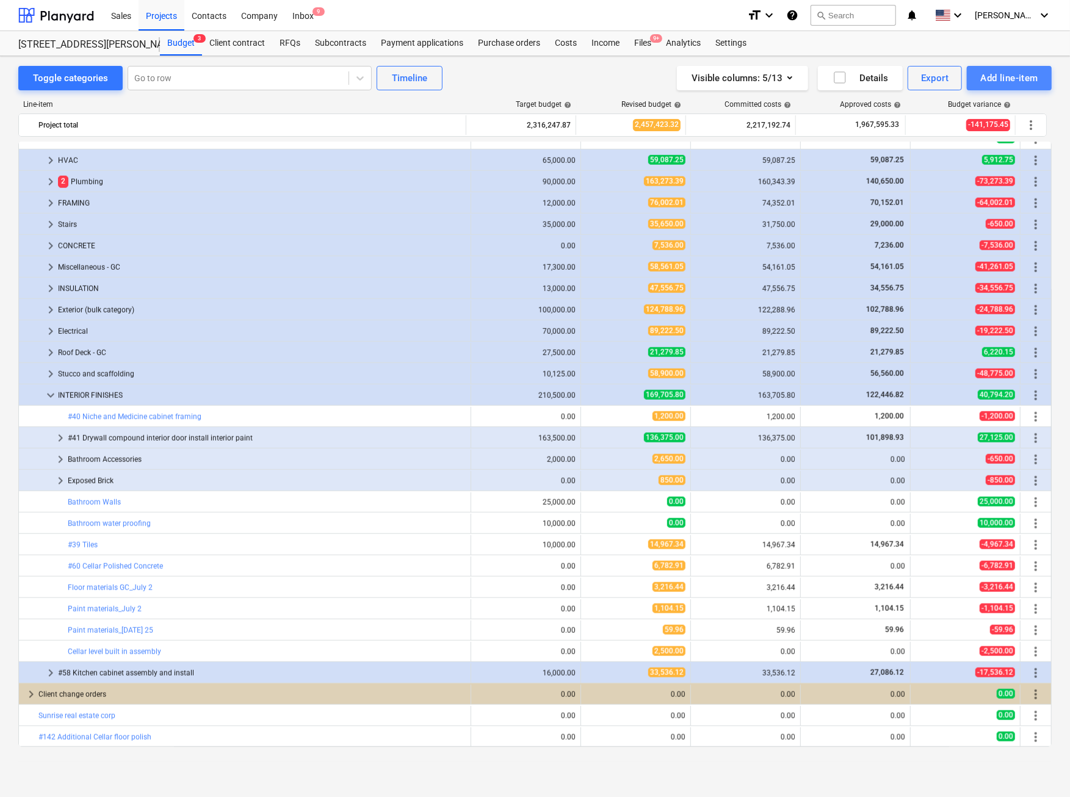
click at [1008, 71] on div "Add line-item" at bounding box center [1009, 78] width 58 height 16
click at [974, 129] on div "Add custom" at bounding box center [988, 129] width 127 height 21
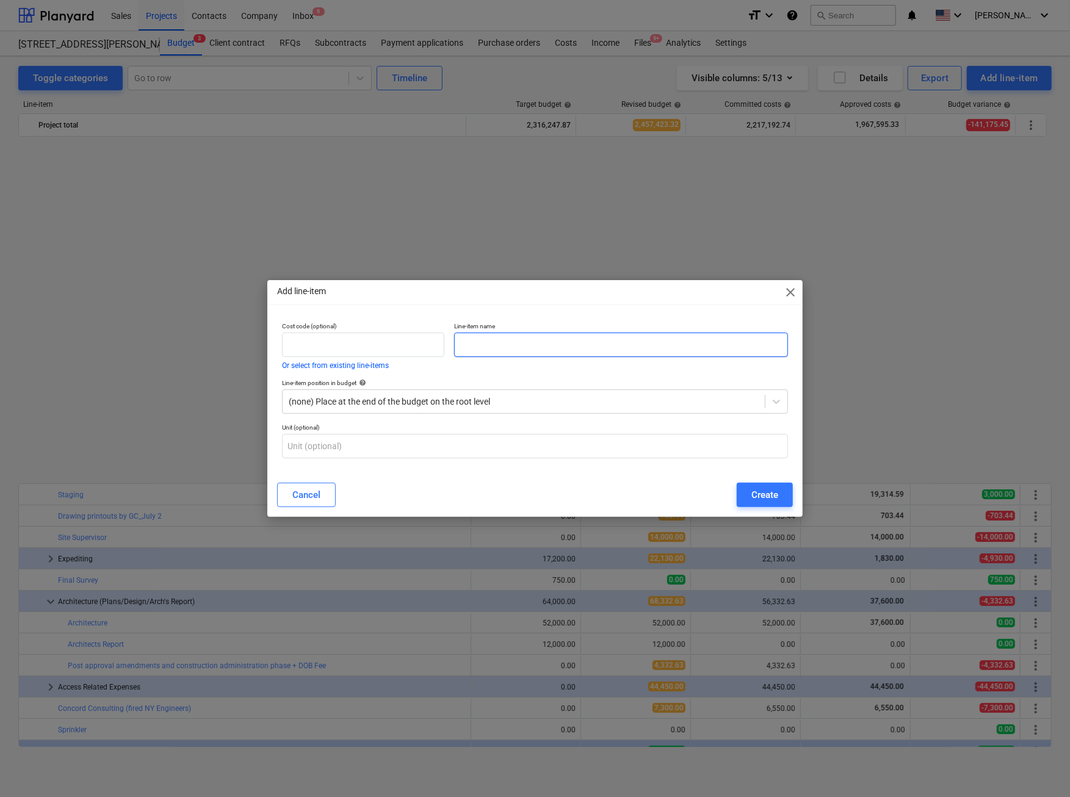
scroll to position [783, 0]
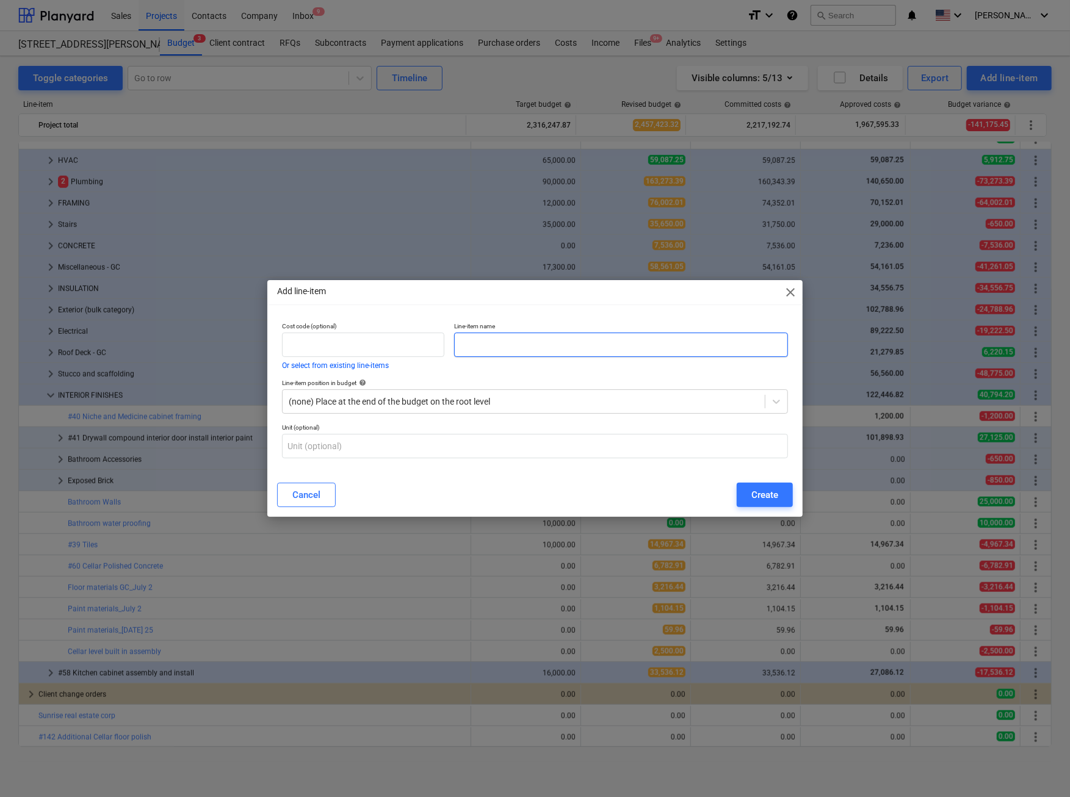
click at [514, 338] on input "text" at bounding box center [621, 345] width 334 height 24
type input "#140 Additional Tiles entry and halls"
click at [765, 495] on div "Create" at bounding box center [764, 495] width 27 height 16
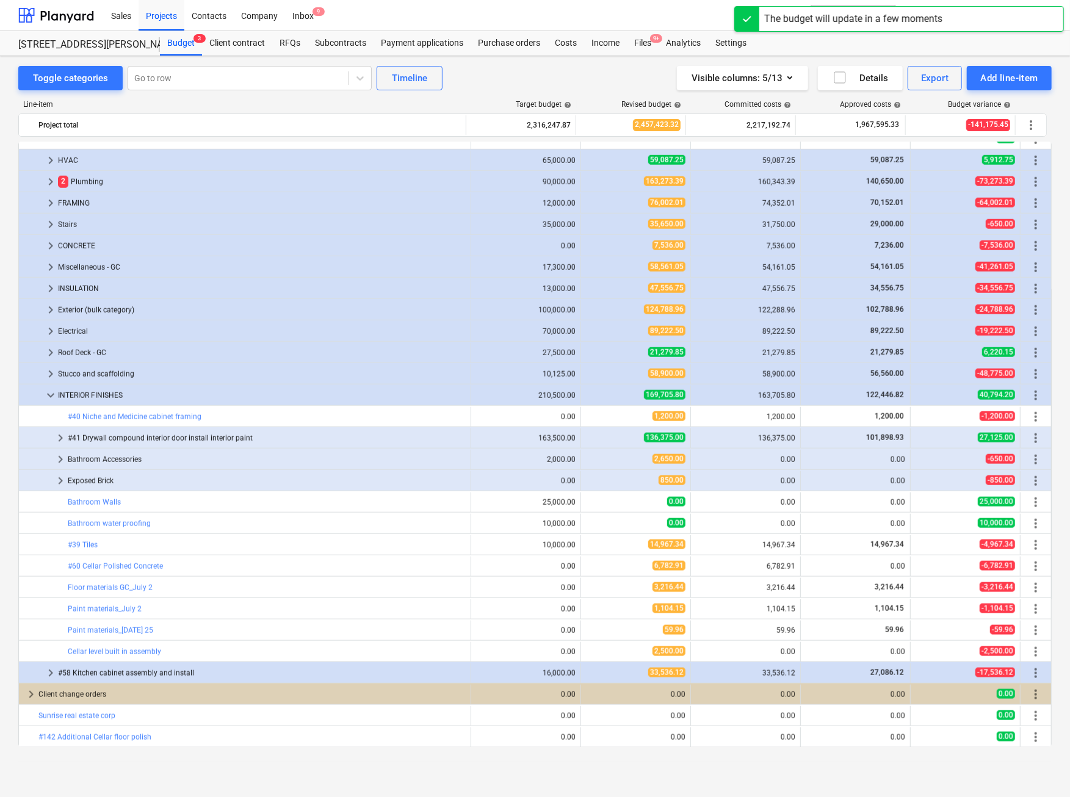
scroll to position [804, 0]
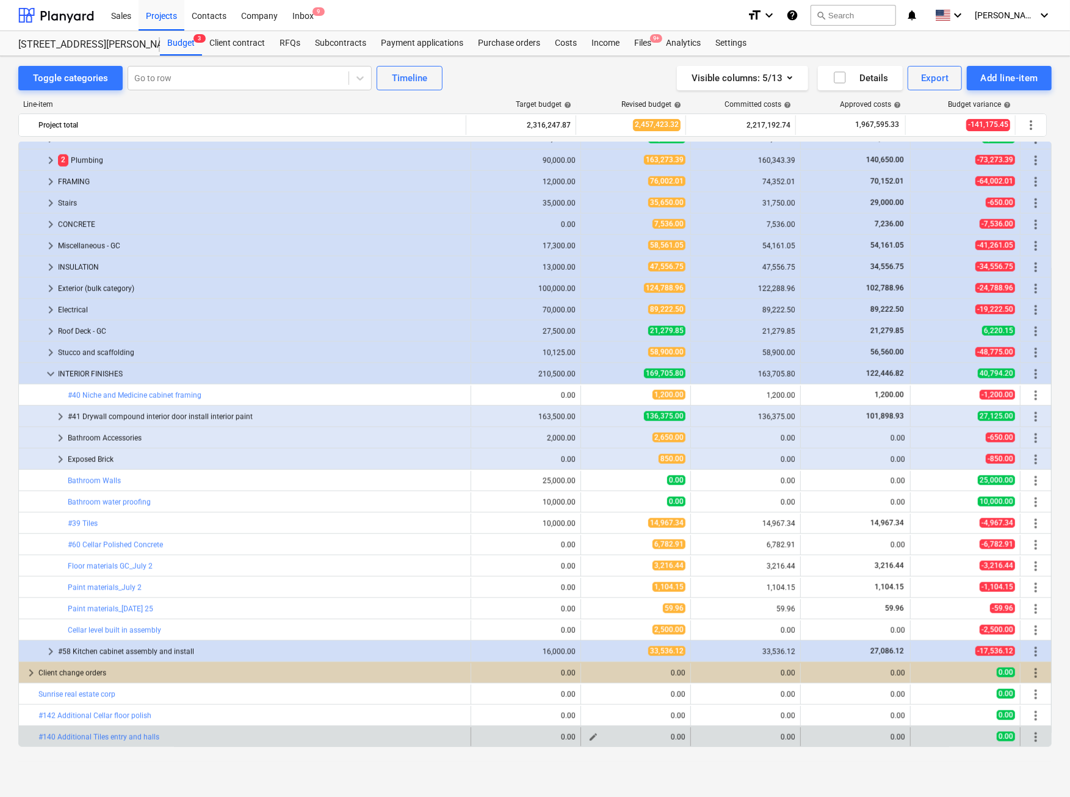
click at [588, 733] on span "edit" at bounding box center [593, 737] width 10 height 10
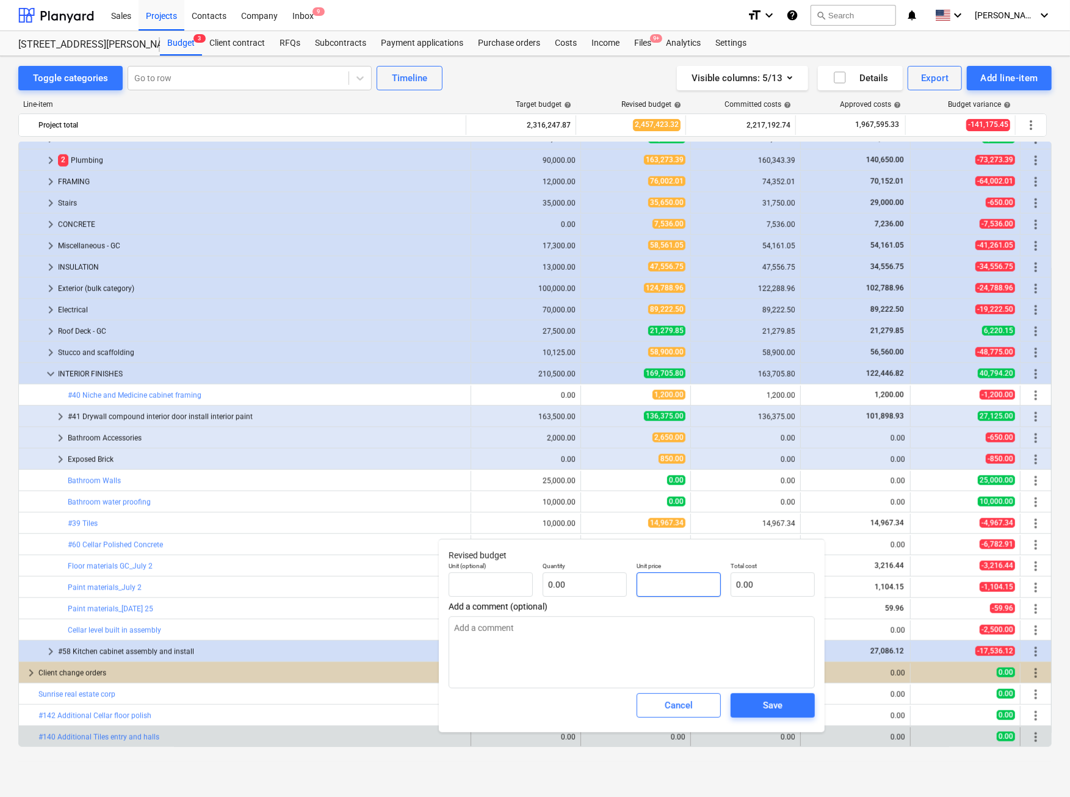
click at [657, 584] on input "text" at bounding box center [679, 584] width 84 height 24
type input "pcs"
type input "3"
type textarea "x"
type input "1.00"
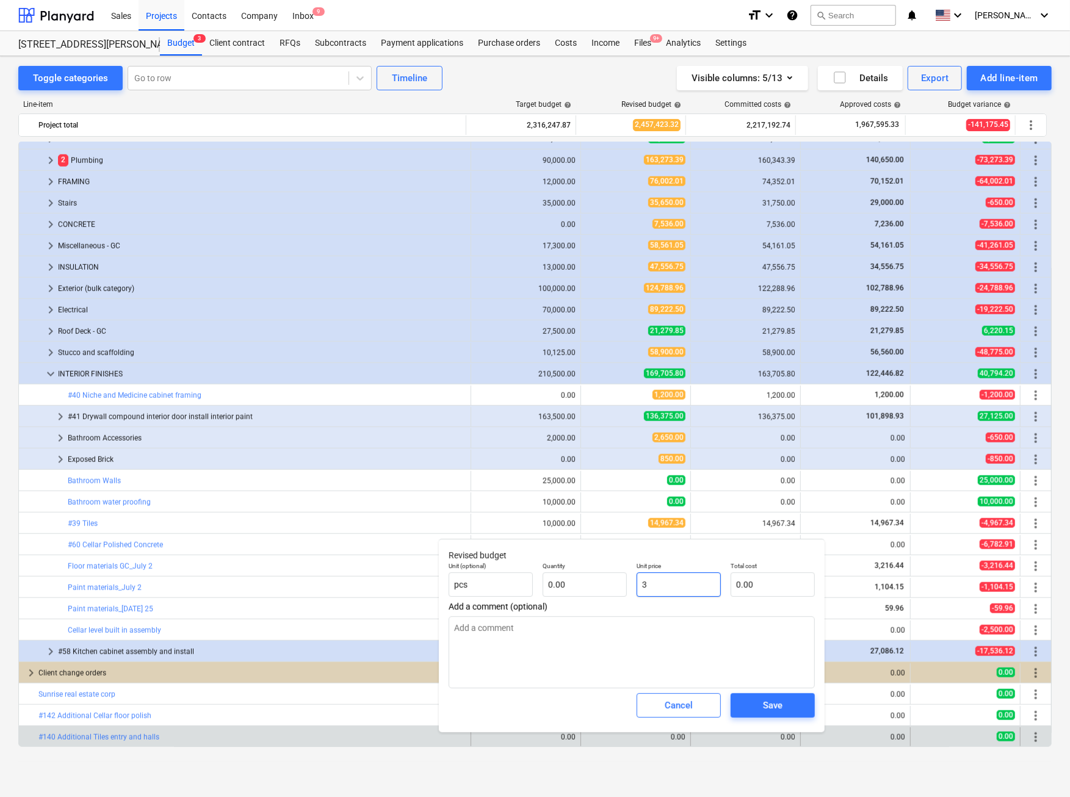
type input "3.00"
type input "30"
type textarea "x"
type input "30.00"
type input "309"
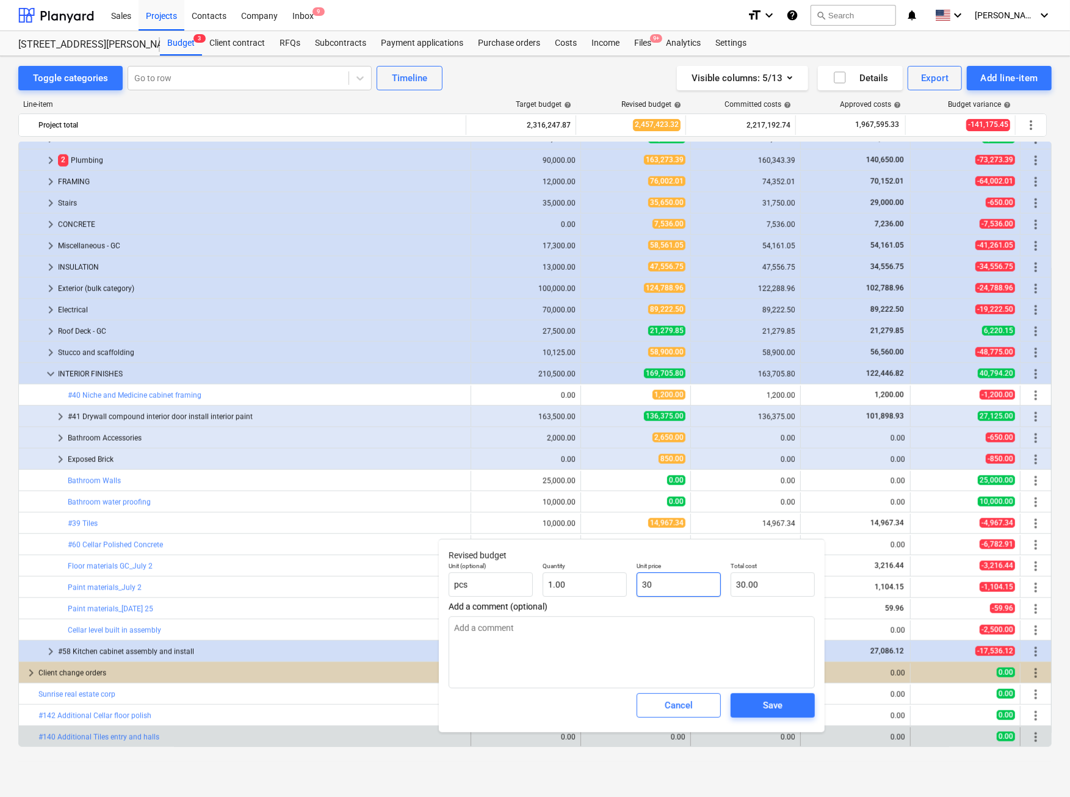
type textarea "x"
type input "309.00"
type input "3098"
type textarea "x"
type input "3,098.00"
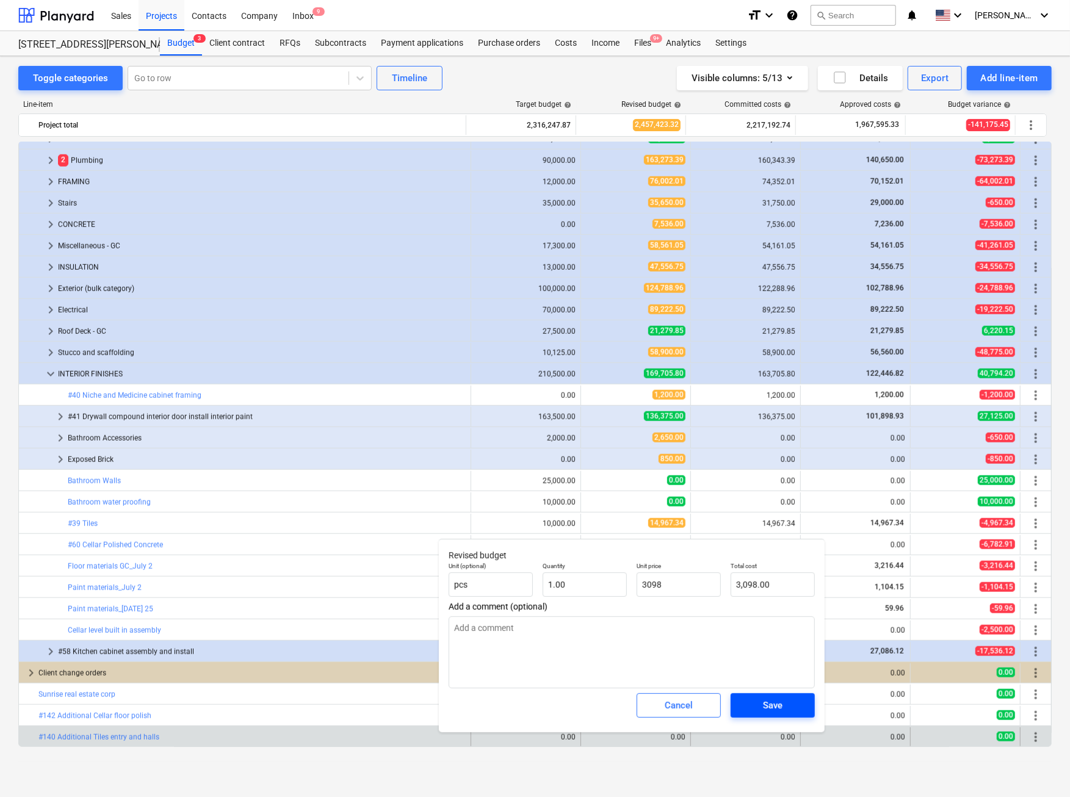
type input "3,098.00"
click at [782, 704] on div "Save" at bounding box center [773, 706] width 20 height 16
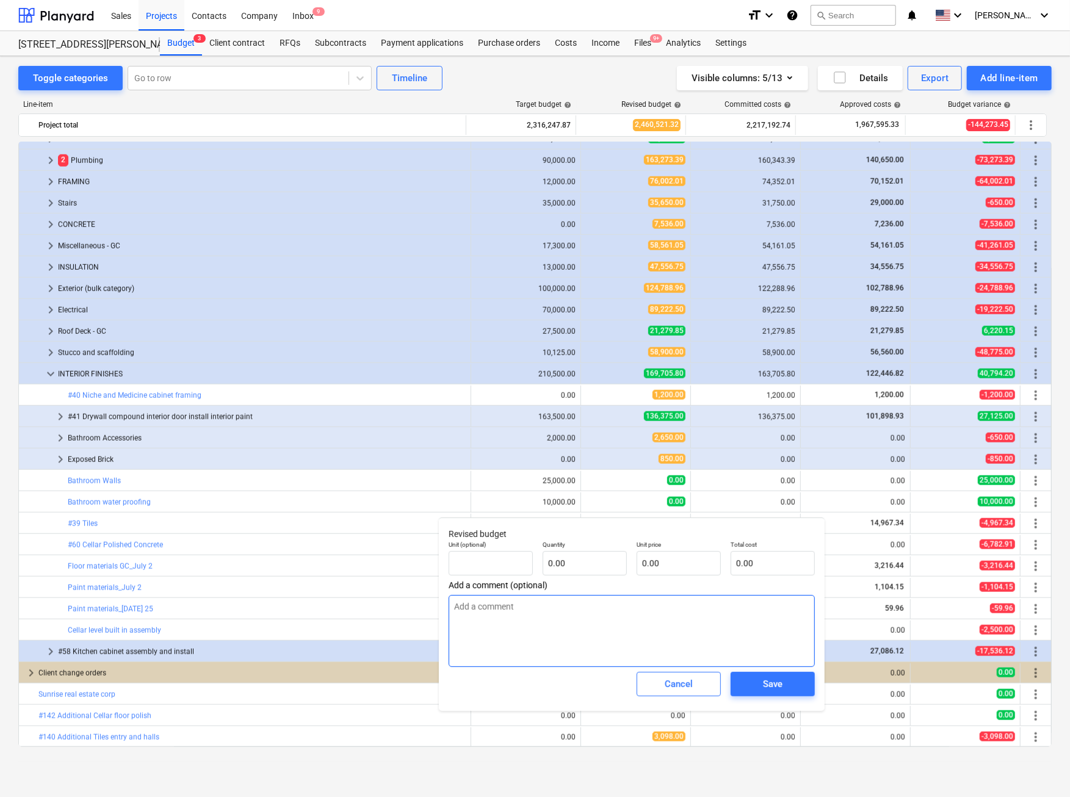
type textarea "x"
click at [771, 569] on input "text" at bounding box center [773, 563] width 84 height 24
type textarea "x"
type input "pcs"
type input "1"
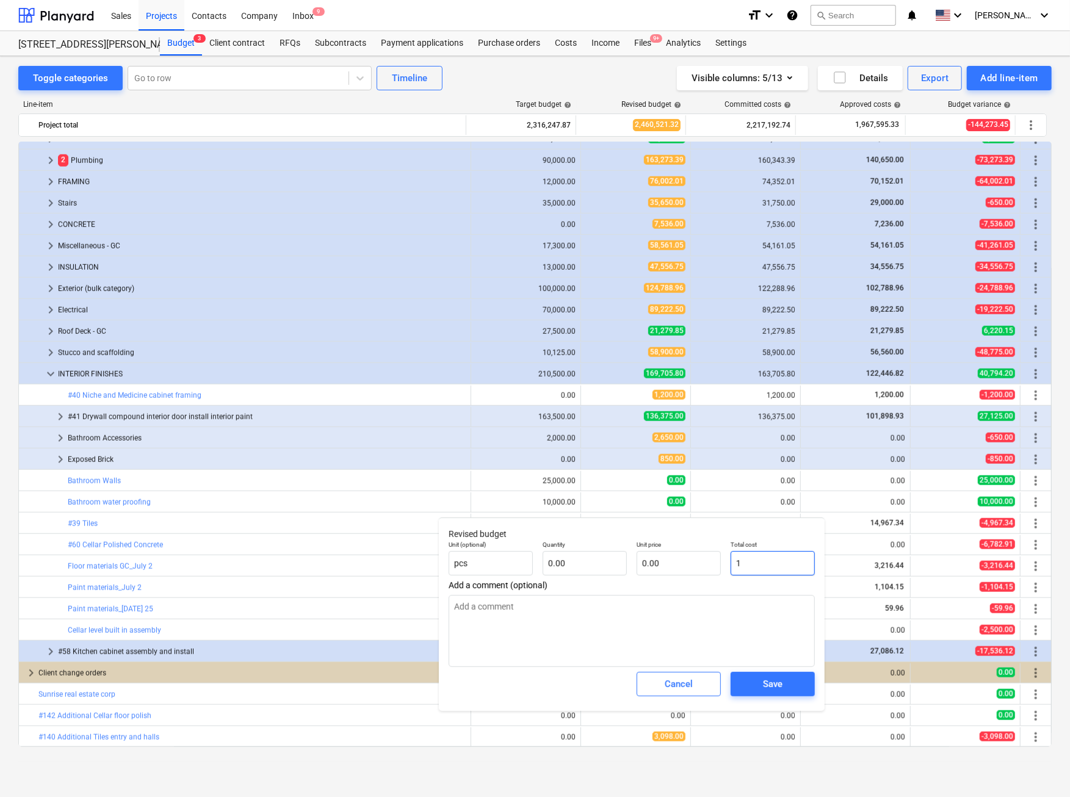
type input "1.00"
type textarea "x"
type input "14"
type input "14.00"
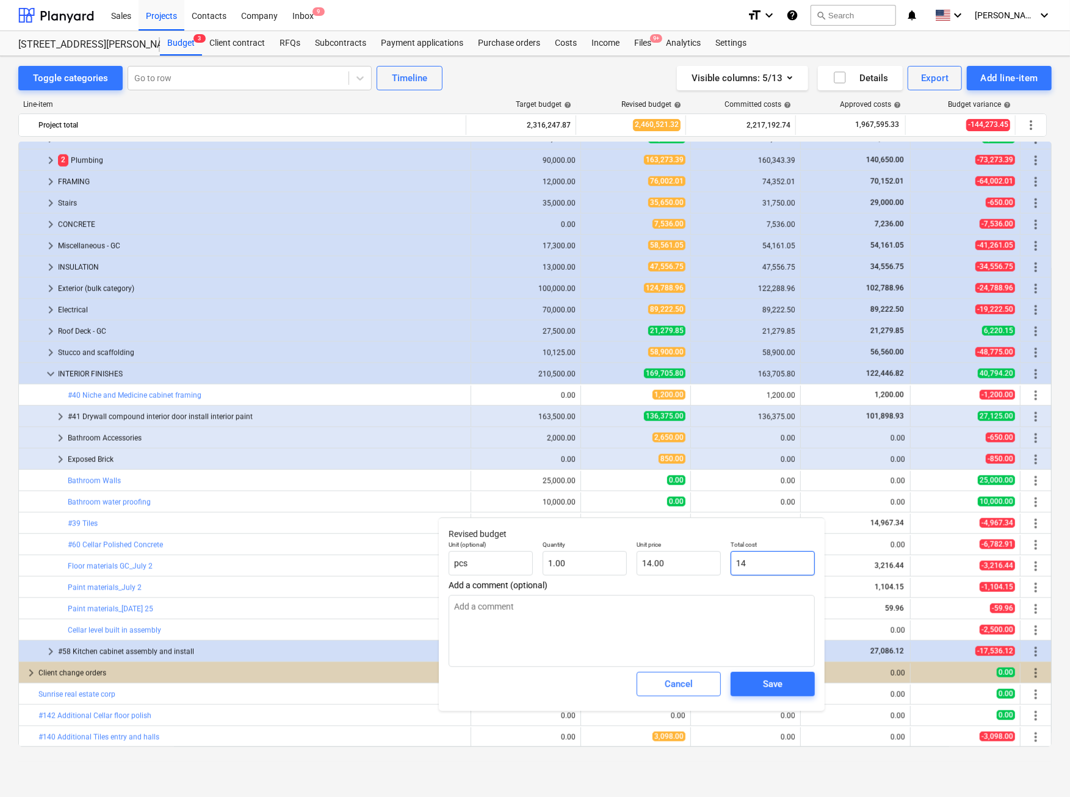
type textarea "x"
type input "145"
type input "145.00"
type textarea "x"
type input "1450"
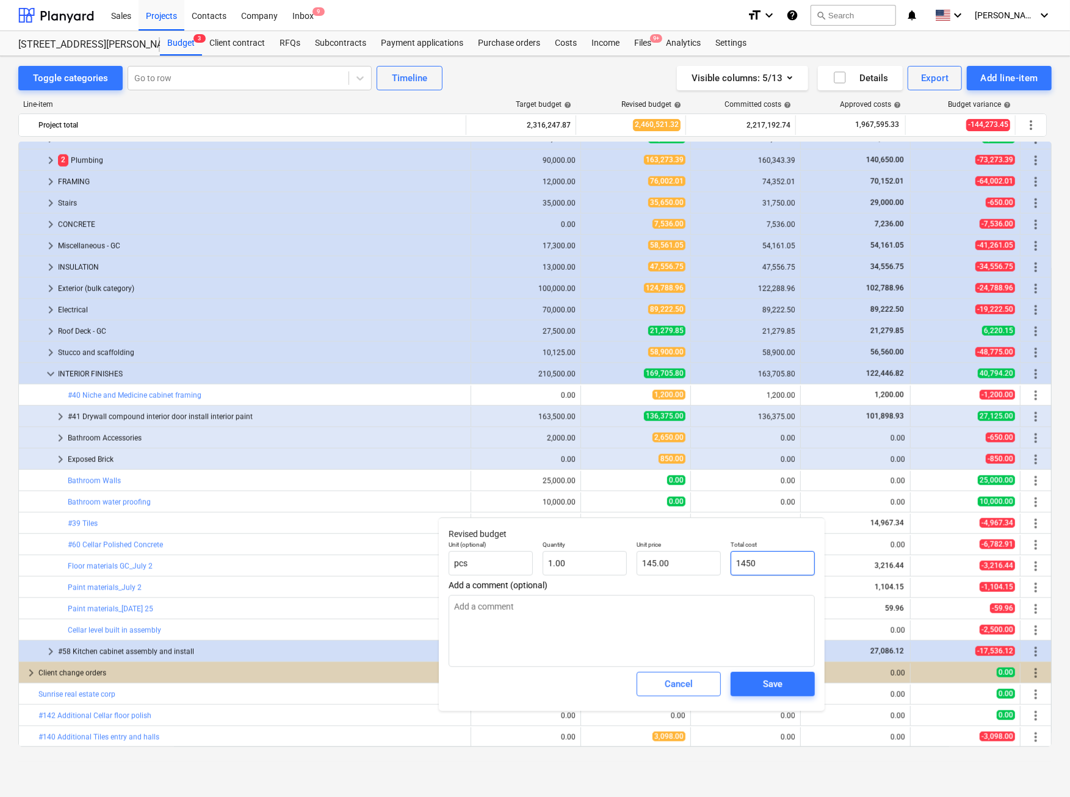
type input "1,450.00"
type input "1450"
type textarea "x"
type input "1,450.00"
click at [777, 682] on div "Save" at bounding box center [773, 684] width 20 height 16
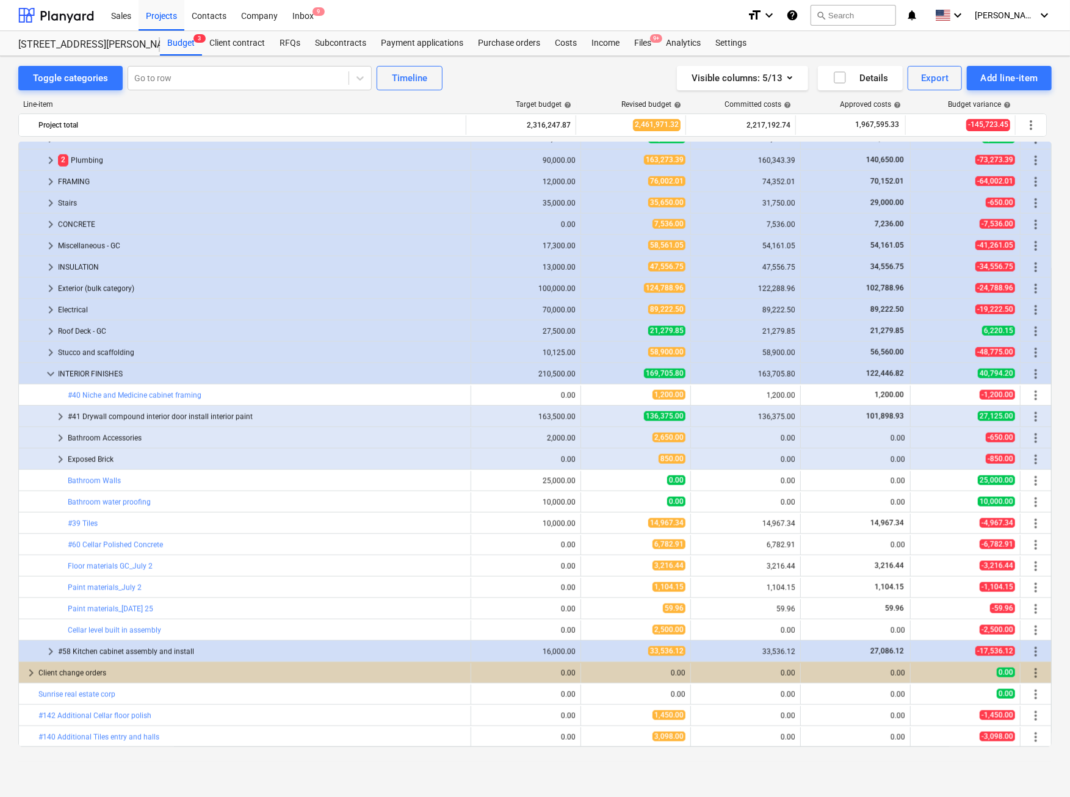
type textarea "x"
type input "1.00"
type input "1,450.00"
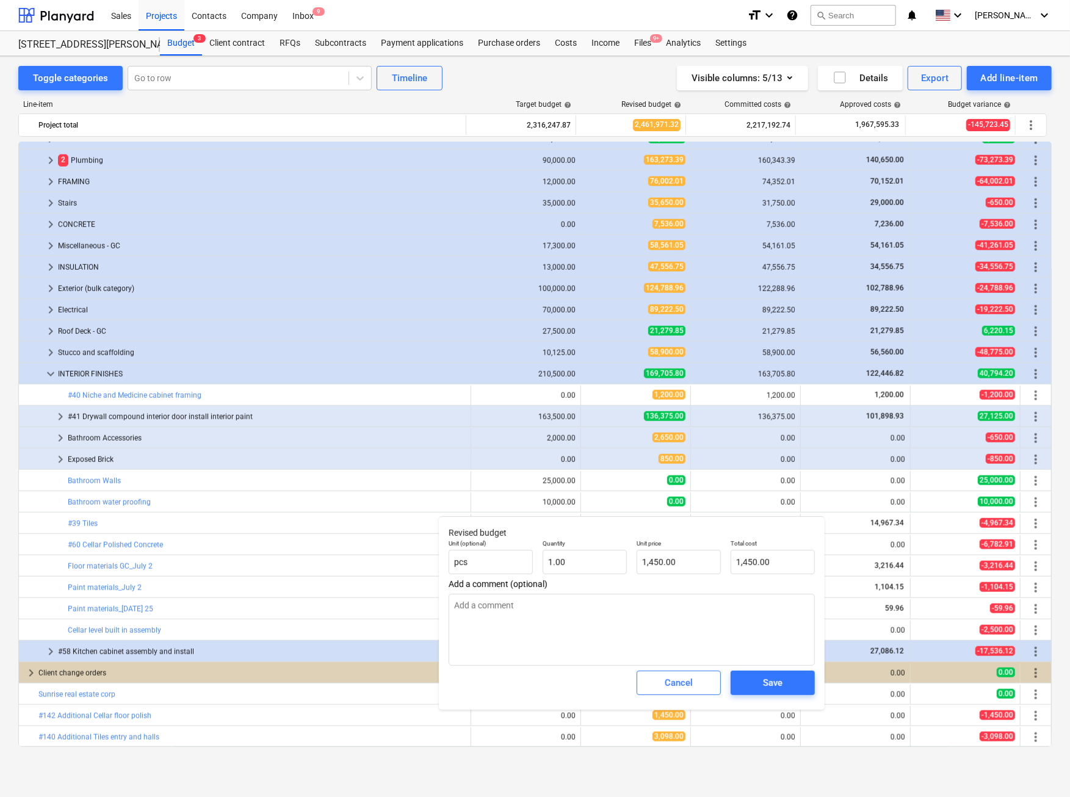
type textarea "x"
